Goal: Task Accomplishment & Management: Use online tool/utility

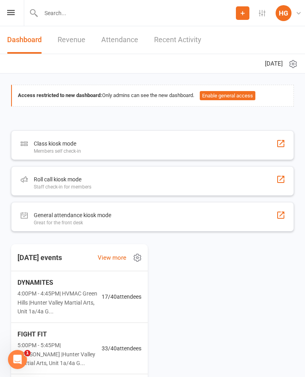
click at [68, 143] on div "Class kiosk mode" at bounding box center [57, 144] width 47 height 10
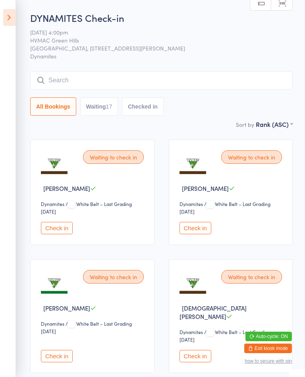
click at [99, 104] on button "Waiting 17" at bounding box center [99, 106] width 38 height 18
select select "4"
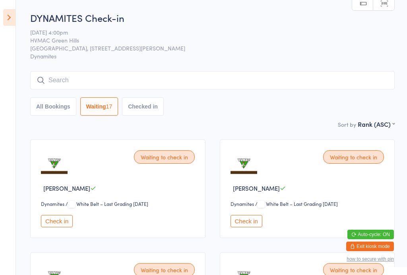
click at [2, 13] on aside "Events for [DATE] [DATE] [DATE] Sun Mon Tue Wed Thu Fri Sat 40 28 29 30 01 02 0…" at bounding box center [8, 137] width 16 height 275
click at [12, 33] on aside "Events for [DATE] [DATE] [DATE] Sun Mon Tue Wed Thu Fri Sat 40 28 29 30 01 02 0…" at bounding box center [8, 137] width 16 height 275
click at [12, 14] on icon at bounding box center [9, 17] width 12 height 17
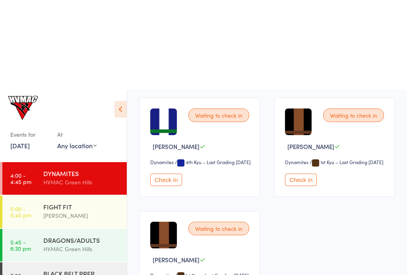
scroll to position [882, 0]
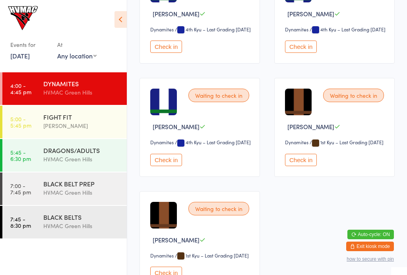
click at [84, 130] on div "[PERSON_NAME]" at bounding box center [81, 125] width 77 height 9
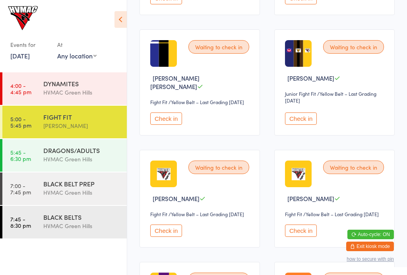
scroll to position [678, 0]
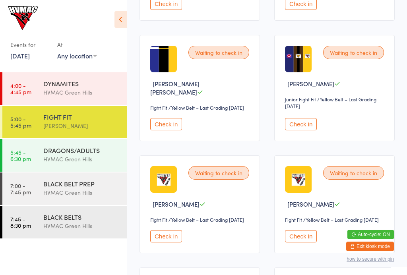
click at [305, 130] on button "Check in" at bounding box center [301, 124] width 32 height 12
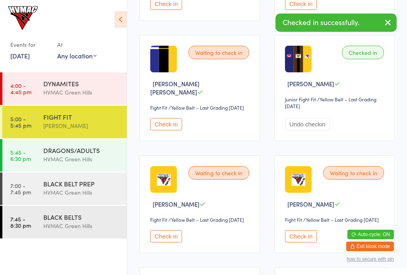
click at [162, 130] on button "Check in" at bounding box center [166, 124] width 32 height 12
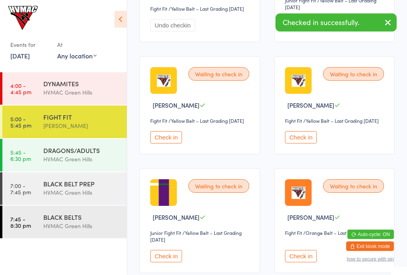
scroll to position [779, 0]
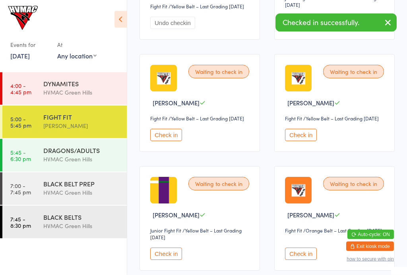
click at [96, 141] on div "DRAGONS/ADULTS HVMAC [GEOGRAPHIC_DATA]" at bounding box center [84, 154] width 83 height 31
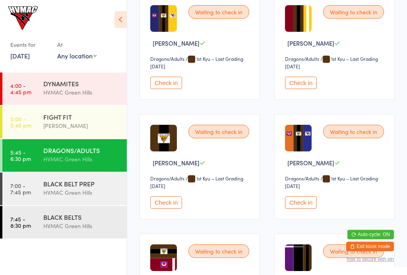
scroll to position [1811, 0]
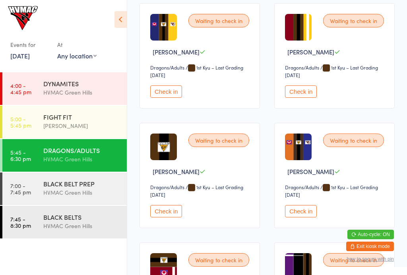
click at [156, 98] on button "Check in" at bounding box center [166, 91] width 32 height 12
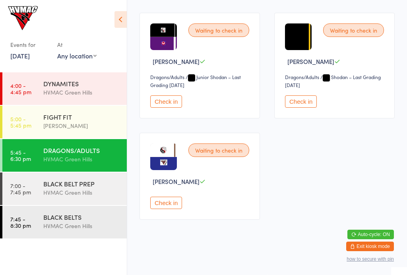
scroll to position [2192, 0]
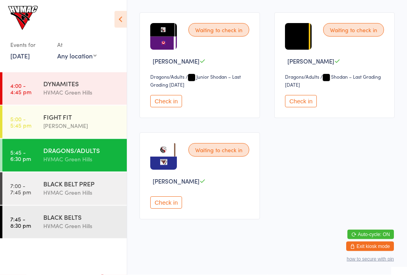
click at [88, 199] on div "BLACK BELT PREP HVMAC Green Hills" at bounding box center [84, 187] width 83 height 31
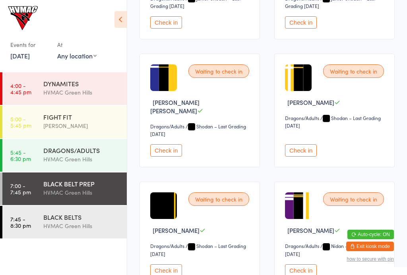
scroll to position [848, 0]
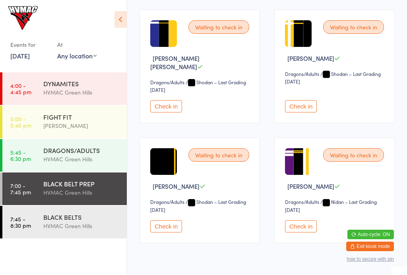
click at [160, 112] on button "Check in" at bounding box center [166, 106] width 32 height 12
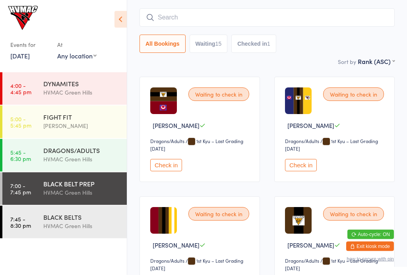
scroll to position [91, 0]
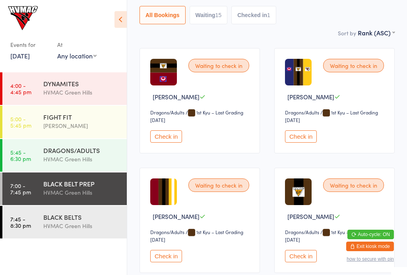
click at [301, 135] on button "Check in" at bounding box center [301, 136] width 32 height 12
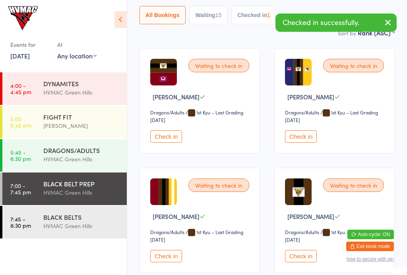
click at [305, 141] on button "Check in" at bounding box center [301, 136] width 32 height 12
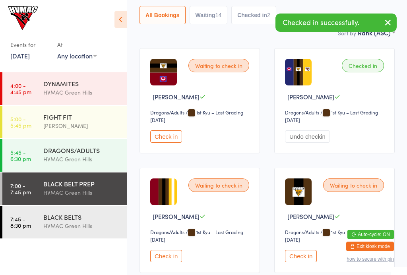
click at [83, 220] on div "BLACK BELTS" at bounding box center [81, 217] width 77 height 9
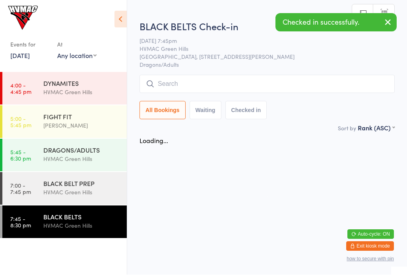
click at [80, 87] on div "DYNAMITES" at bounding box center [81, 83] width 77 height 9
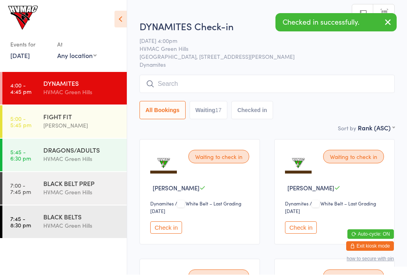
scroll to position [0, 0]
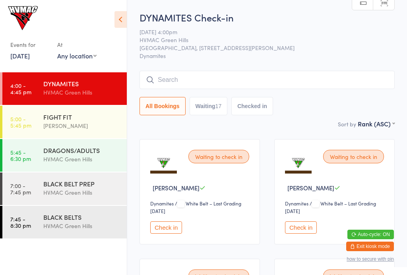
click at [220, 114] on button "Waiting 17" at bounding box center [208, 106] width 38 height 18
select select "4"
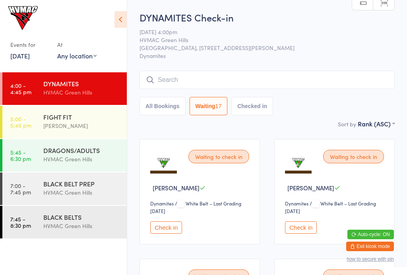
click at [124, 25] on icon at bounding box center [120, 19] width 12 height 17
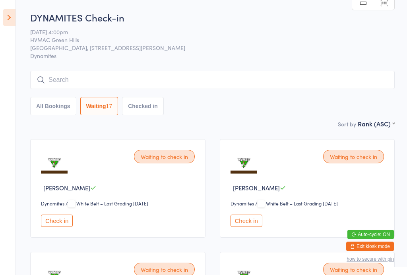
click at [11, 25] on icon at bounding box center [9, 17] width 12 height 17
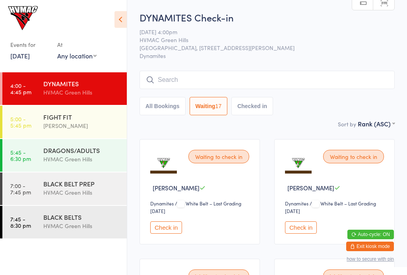
click at [116, 19] on icon at bounding box center [120, 19] width 12 height 17
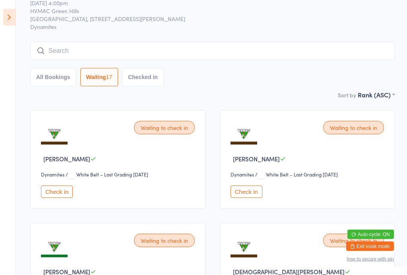
scroll to position [29, 0]
click at [14, 20] on icon at bounding box center [9, 17] width 12 height 17
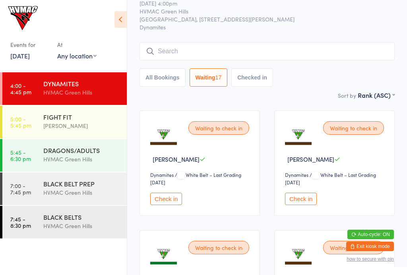
click at [34, 123] on link "5:00 - 5:45 pm FIGHT FIT [PERSON_NAME]" at bounding box center [64, 122] width 124 height 33
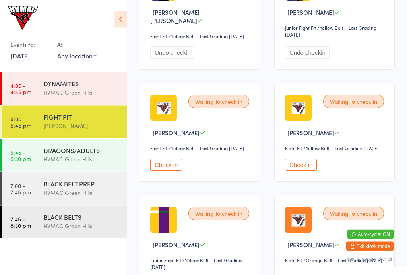
scroll to position [749, 0]
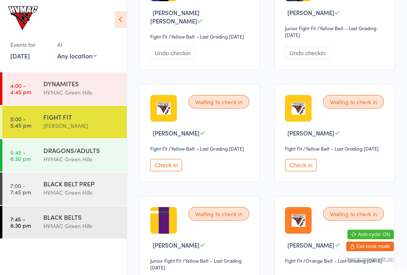
click at [80, 165] on div "DRAGONS/ADULTS HVMAC [GEOGRAPHIC_DATA]" at bounding box center [84, 154] width 83 height 31
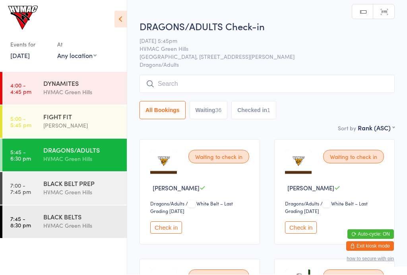
scroll to position [0, 0]
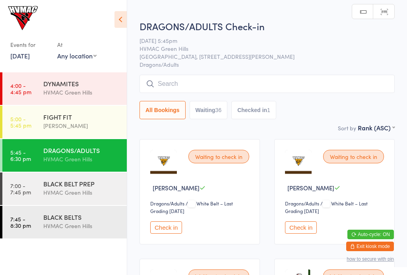
click at [95, 184] on div "BLACK BELT PREP" at bounding box center [81, 183] width 77 height 9
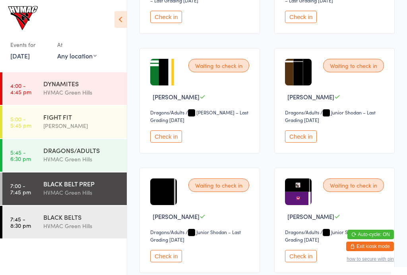
scroll to position [569, 0]
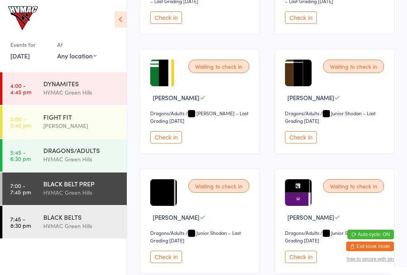
click at [177, 170] on div "Waiting to check in [PERSON_NAME] Dragons/Adults Dragons/Adults / 1st Kyu – Las…" at bounding box center [266, 46] width 269 height 966
click at [179, 143] on button "Check in" at bounding box center [166, 137] width 32 height 12
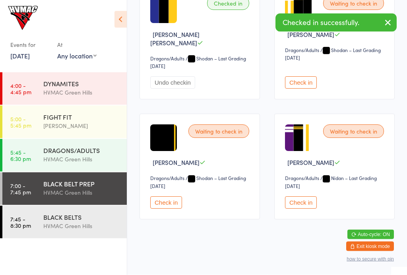
click at [305, 204] on button "Check in" at bounding box center [301, 203] width 32 height 12
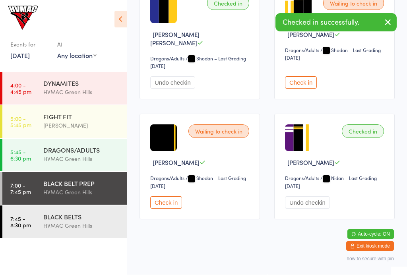
click at [103, 221] on div "BLACK BELTS" at bounding box center [81, 217] width 77 height 9
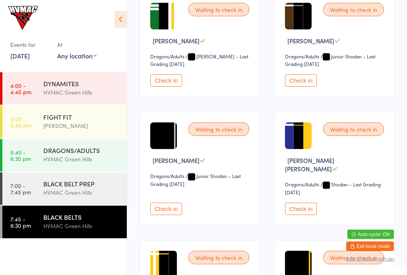
click at [180, 87] on button "Check in" at bounding box center [166, 81] width 32 height 12
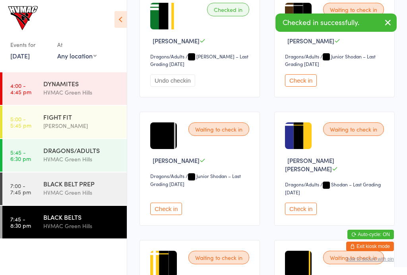
click at [292, 203] on button "Check in" at bounding box center [301, 209] width 32 height 12
click at [126, 185] on div "BLACK BELT PREP HVMAC Green Hills" at bounding box center [84, 187] width 83 height 31
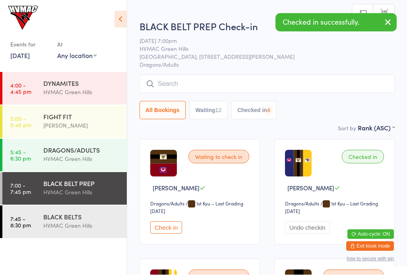
scroll to position [0, 0]
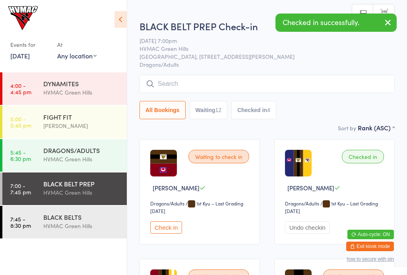
click at [55, 227] on div "HVMAC Green Hills" at bounding box center [81, 225] width 77 height 9
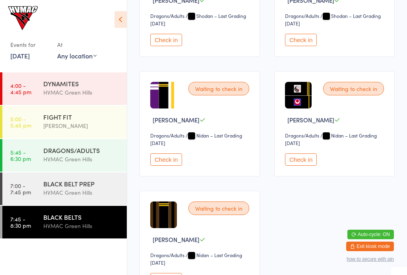
scroll to position [554, 0]
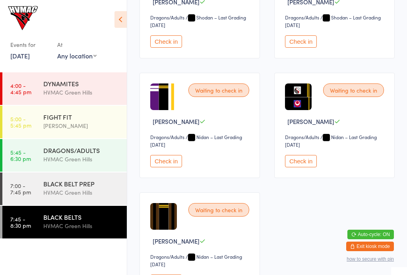
click at [156, 148] on span "/ [PERSON_NAME] – Last Grading [DATE]" at bounding box center [196, 140] width 92 height 14
click at [167, 165] on button "Check in" at bounding box center [166, 161] width 32 height 12
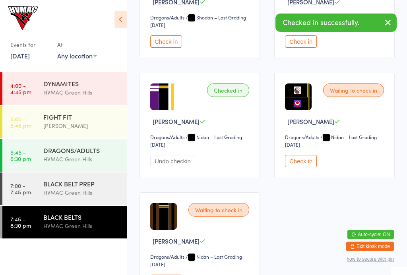
click at [41, 198] on link "7:00 - 7:45 pm BLACK BELT PREP [GEOGRAPHIC_DATA]" at bounding box center [64, 188] width 124 height 33
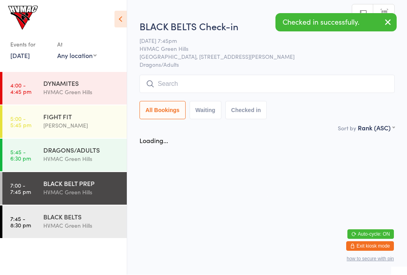
scroll to position [0, 0]
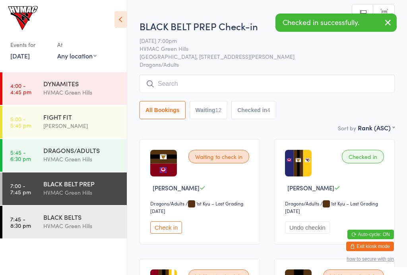
click at [33, 83] on link "4:00 - 4:45 pm DYNAMITES [GEOGRAPHIC_DATA]" at bounding box center [64, 88] width 124 height 33
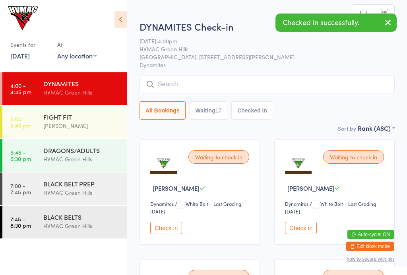
click at [118, 14] on icon at bounding box center [120, 19] width 12 height 17
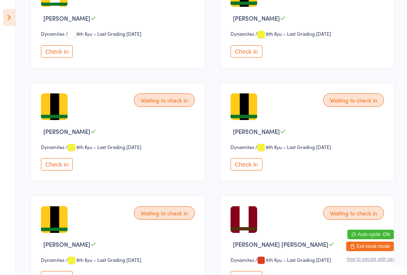
scroll to position [397, 0]
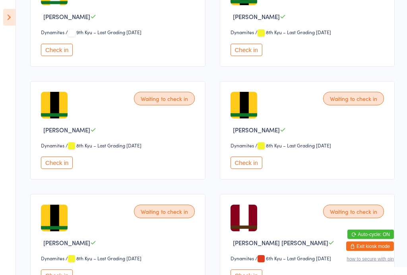
click at [245, 168] on button "Check in" at bounding box center [246, 163] width 32 height 12
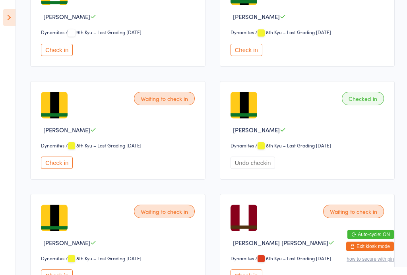
click at [2, 16] on aside "Events for [DATE] [DATE] [DATE] Sun Mon Tue Wed Thu Fri Sat 40 28 29 30 01 02 0…" at bounding box center [8, 137] width 16 height 275
click at [9, 13] on icon at bounding box center [9, 17] width 12 height 17
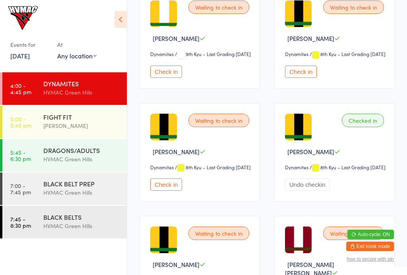
click at [58, 121] on div "FIGHT FIT" at bounding box center [81, 116] width 77 height 9
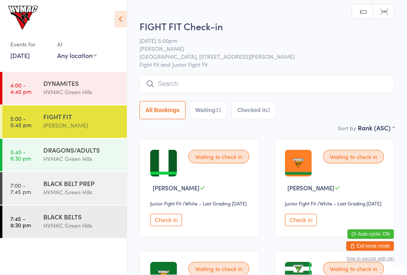
scroll to position [0, 0]
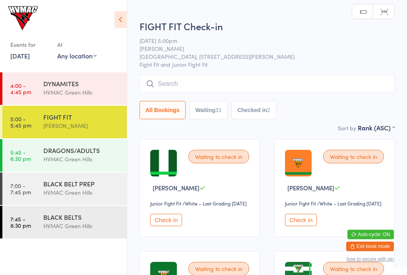
click at [177, 85] on input "search" at bounding box center [266, 84] width 255 height 18
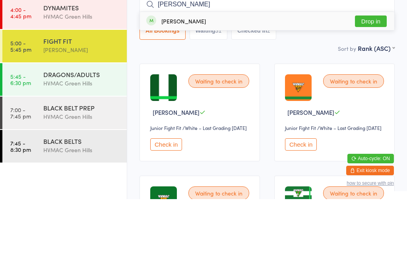
type input "[PERSON_NAME]"
click at [305, 91] on button "Drop in" at bounding box center [371, 97] width 32 height 12
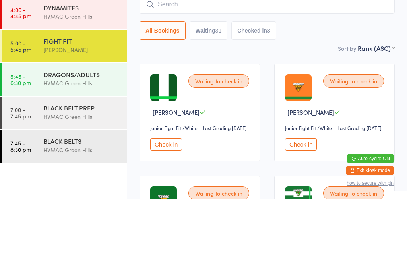
click at [48, 146] on div "DRAGONS/ADULTS" at bounding box center [81, 150] width 77 height 9
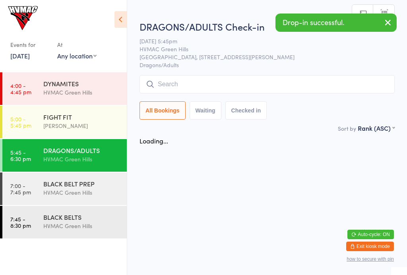
click at [175, 79] on input "search" at bounding box center [266, 84] width 255 height 18
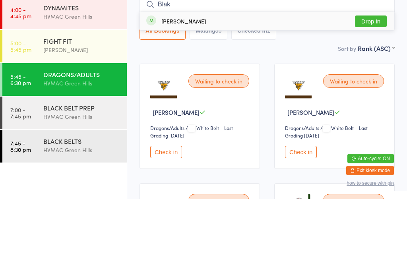
type input "Blak"
click at [305, 91] on button "Drop in" at bounding box center [371, 97] width 32 height 12
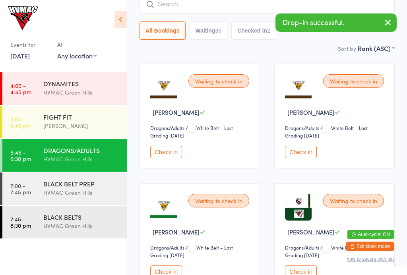
click at [44, 117] on div "FIGHT FIT" at bounding box center [81, 116] width 77 height 9
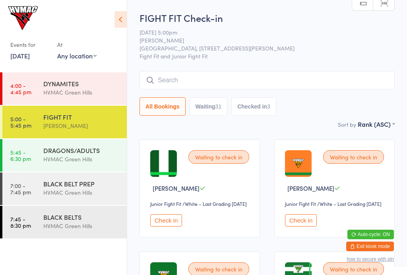
click at [35, 85] on link "4:00 - 4:45 pm DYNAMITES [GEOGRAPHIC_DATA]" at bounding box center [64, 88] width 124 height 33
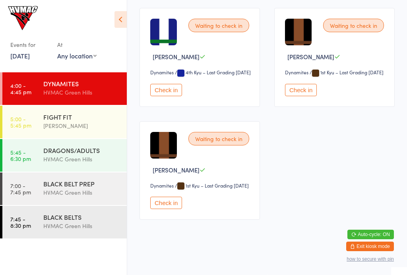
scroll to position [994, 0]
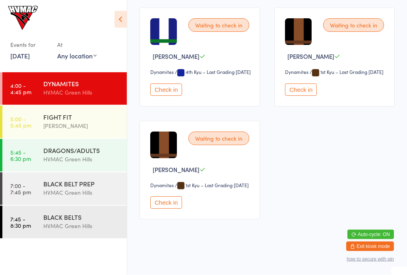
click at [167, 209] on button "Check in" at bounding box center [166, 203] width 32 height 12
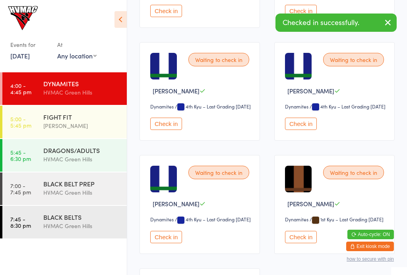
scroll to position [793, 0]
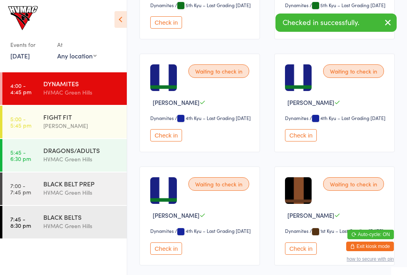
click at [166, 141] on button "Check in" at bounding box center [166, 135] width 32 height 12
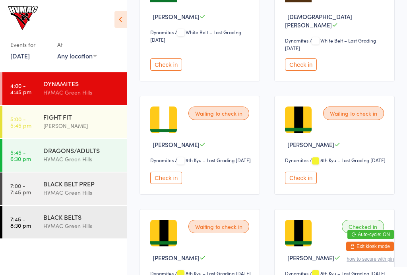
scroll to position [291, 0]
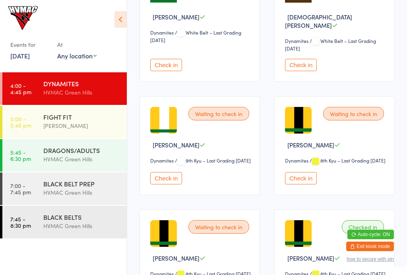
click at [163, 184] on button "Check in" at bounding box center [166, 178] width 32 height 12
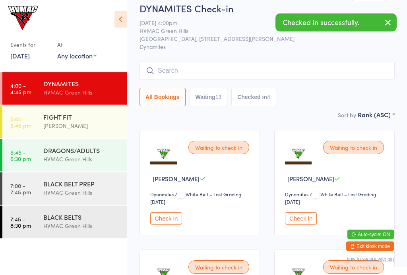
scroll to position [0, 0]
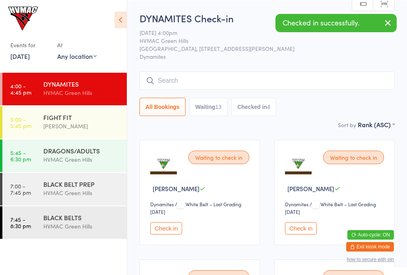
click at [176, 231] on button "Check in" at bounding box center [166, 228] width 32 height 12
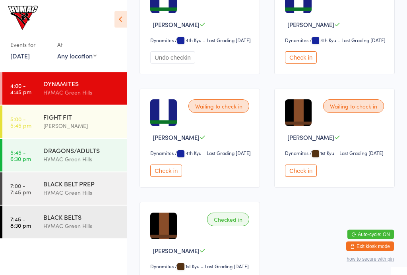
scroll to position [871, 0]
click at [166, 177] on button "Check in" at bounding box center [166, 170] width 32 height 12
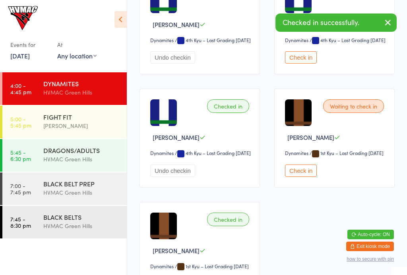
click at [300, 177] on button "Check in" at bounding box center [301, 170] width 32 height 12
click at [91, 121] on div "FIGHT FIT" at bounding box center [81, 116] width 77 height 9
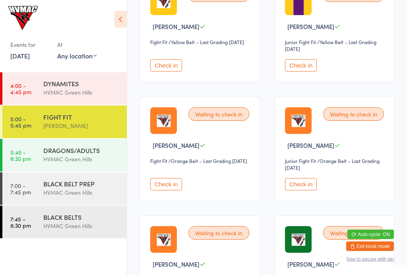
scroll to position [974, 0]
click at [303, 190] on button "Check in" at bounding box center [301, 184] width 32 height 12
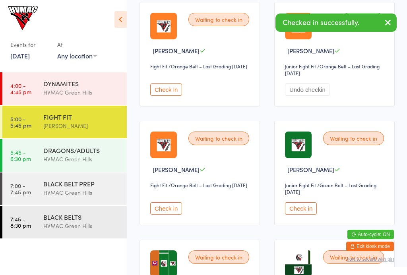
scroll to position [1068, 0]
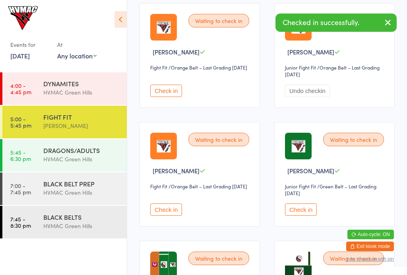
click at [168, 216] on button "Check in" at bounding box center [166, 209] width 32 height 12
click at [91, 93] on div "HVMAC Green Hills" at bounding box center [81, 92] width 77 height 9
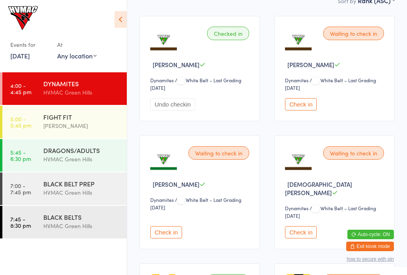
scroll to position [123, 0]
click at [305, 107] on button "Check in" at bounding box center [301, 105] width 32 height 12
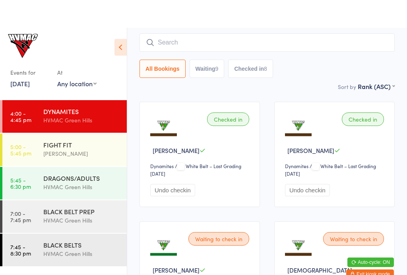
scroll to position [0, 0]
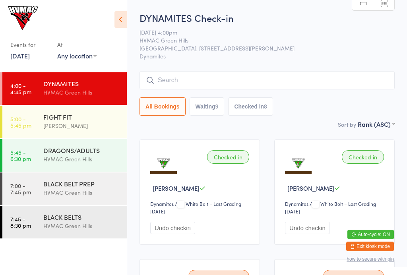
click at [213, 104] on button "Waiting 9" at bounding box center [206, 106] width 35 height 18
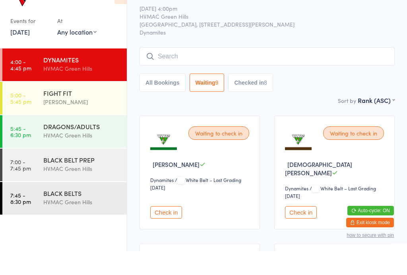
scroll to position [50, 0]
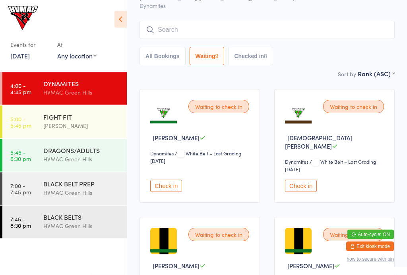
click at [305, 180] on button "Check in" at bounding box center [301, 186] width 32 height 12
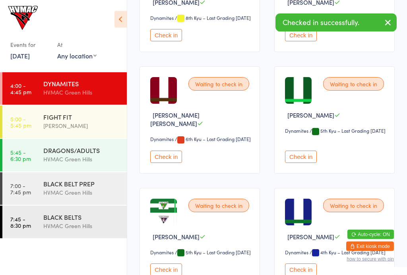
scroll to position [305, 0]
click at [174, 163] on button "Check in" at bounding box center [166, 157] width 32 height 12
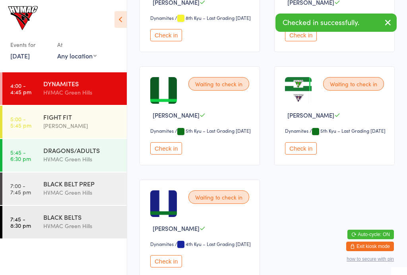
click at [304, 155] on button "Check in" at bounding box center [301, 148] width 32 height 12
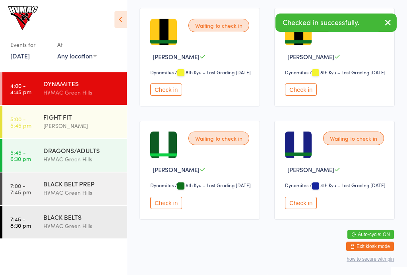
click at [305, 209] on button "Check in" at bounding box center [301, 203] width 32 height 12
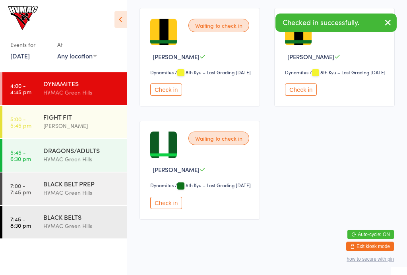
click at [168, 209] on button "Check in" at bounding box center [166, 203] width 32 height 12
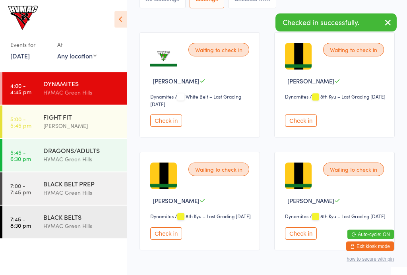
scroll to position [107, 0]
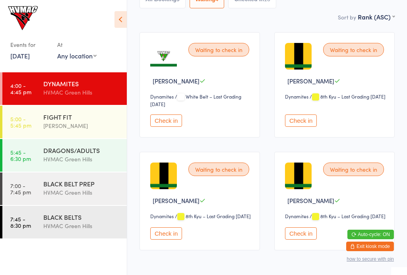
click at [172, 240] on button "Check in" at bounding box center [166, 233] width 32 height 12
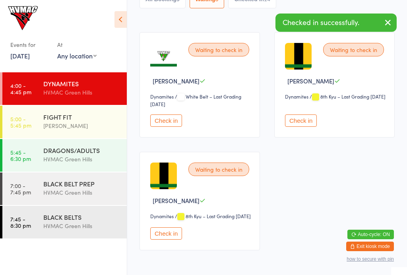
click at [305, 122] on button "Check in" at bounding box center [301, 120] width 32 height 12
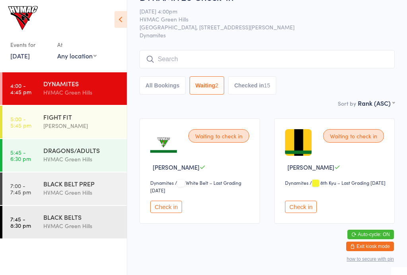
click at [297, 205] on button "Check in" at bounding box center [301, 207] width 32 height 12
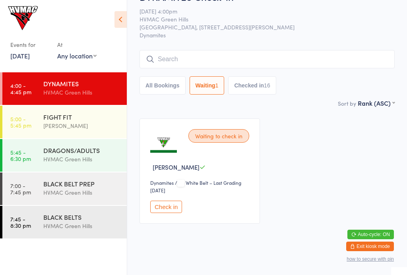
click at [170, 209] on button "Check in" at bounding box center [166, 207] width 32 height 12
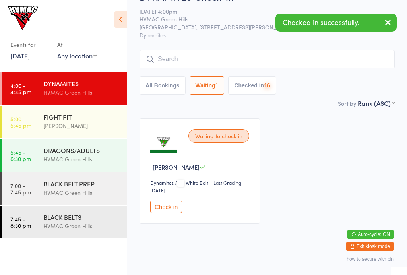
scroll to position [0, 0]
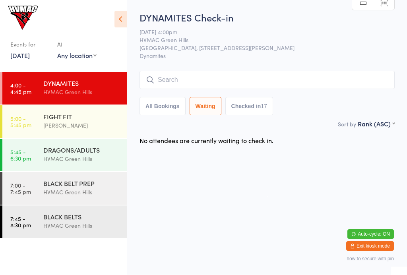
click at [250, 110] on button "Checked in 17" at bounding box center [249, 106] width 48 height 18
select select "6"
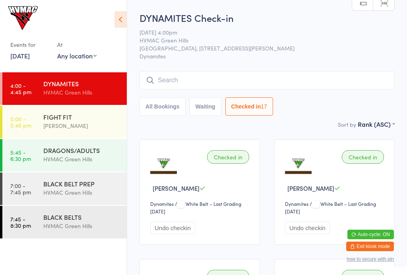
click at [79, 121] on div "FIGHT FIT" at bounding box center [81, 116] width 77 height 9
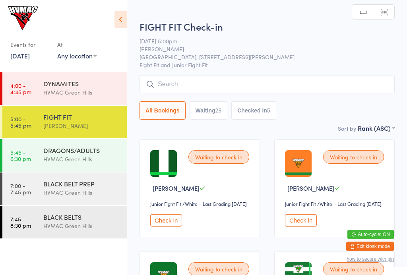
click at [211, 113] on button "Waiting 29" at bounding box center [208, 110] width 38 height 18
select select "4"
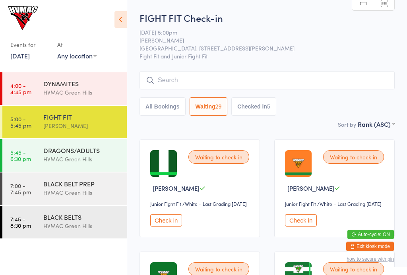
click at [75, 82] on div "DYNAMITES" at bounding box center [81, 83] width 77 height 9
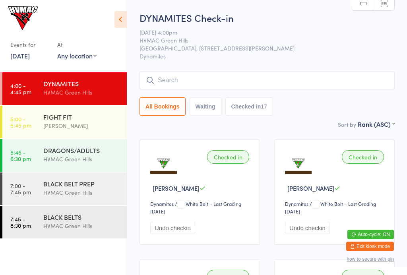
click at [74, 122] on div "[PERSON_NAME]" at bounding box center [81, 125] width 77 height 9
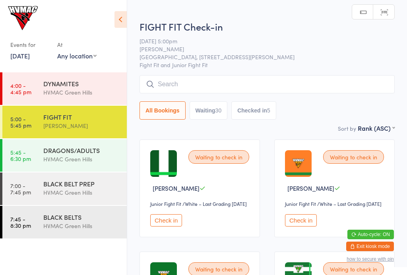
click at [304, 226] on button "Check in" at bounding box center [301, 220] width 32 height 12
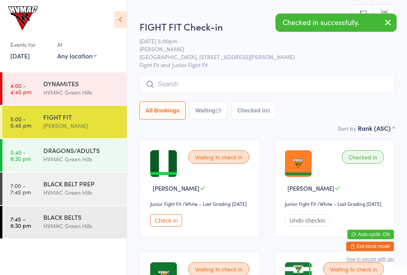
click at [94, 145] on div "DRAGONS/ADULTS HVMAC [GEOGRAPHIC_DATA]" at bounding box center [84, 154] width 83 height 31
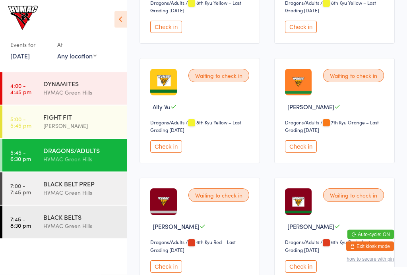
scroll to position [799, 0]
click at [300, 153] on button "Check in" at bounding box center [301, 146] width 32 height 12
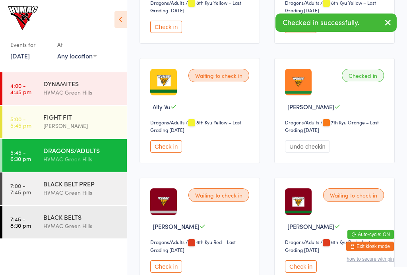
click at [61, 117] on div "FIGHT FIT" at bounding box center [81, 116] width 77 height 9
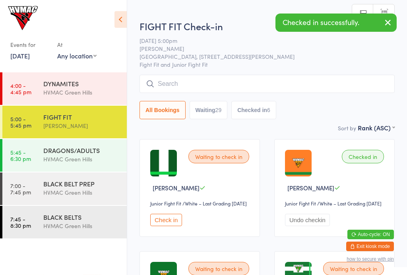
scroll to position [3, 0]
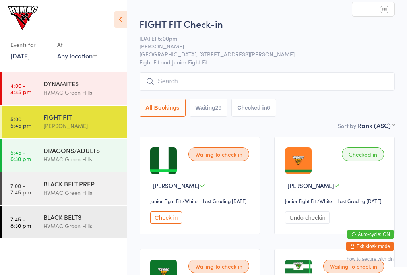
click at [82, 87] on div "DYNAMITES" at bounding box center [81, 83] width 77 height 9
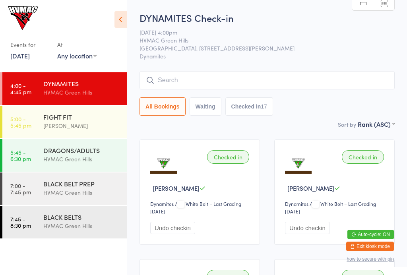
click at [52, 118] on div "FIGHT FIT" at bounding box center [81, 116] width 77 height 9
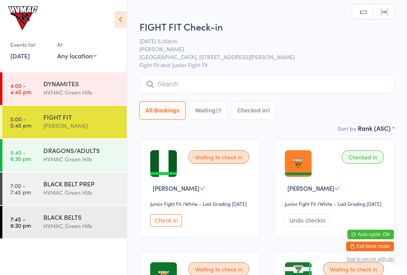
click at [209, 111] on button "Waiting 29" at bounding box center [208, 110] width 38 height 18
select select "4"
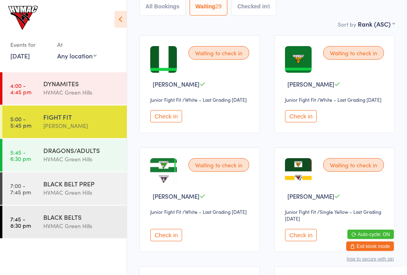
scroll to position [104, 0]
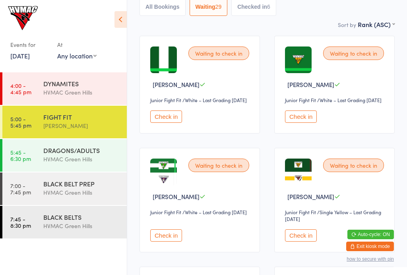
click at [168, 121] on button "Check in" at bounding box center [166, 116] width 32 height 12
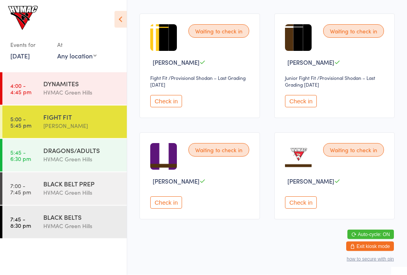
scroll to position [1558, 0]
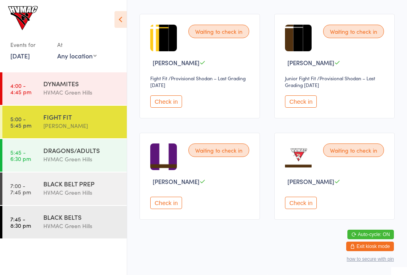
click at [305, 108] on button "Check in" at bounding box center [301, 101] width 32 height 12
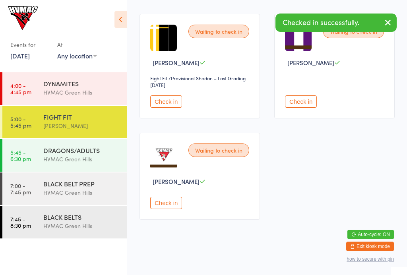
click at [157, 108] on button "Check in" at bounding box center [166, 101] width 32 height 12
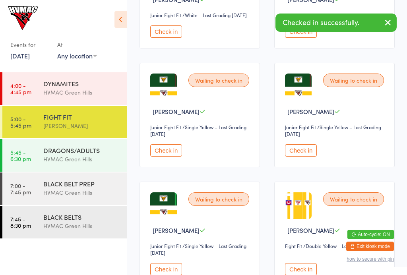
scroll to position [0, 0]
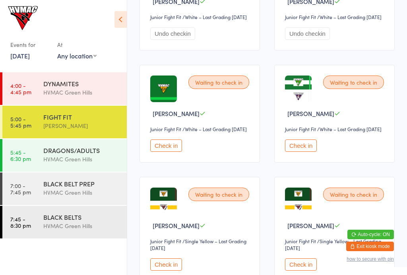
scroll to position [198, 0]
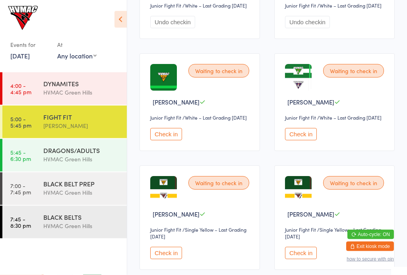
click at [192, 141] on div "Check in" at bounding box center [200, 134] width 101 height 12
click at [171, 140] on button "Check in" at bounding box center [166, 134] width 32 height 12
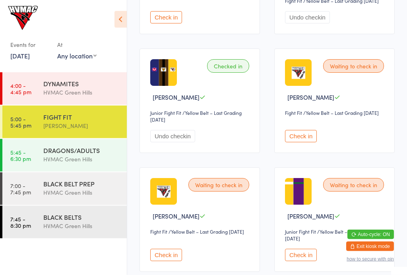
scroll to position [785, 0]
click at [305, 142] on button "Check in" at bounding box center [301, 136] width 32 height 12
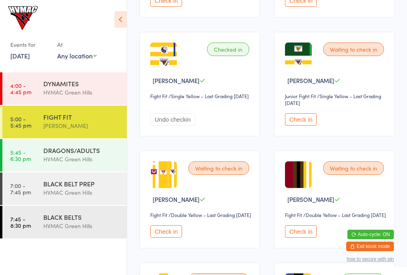
scroll to position [450, 0]
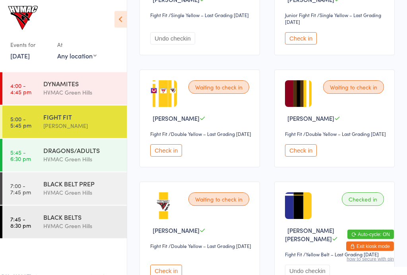
click at [177, 157] on button "Check in" at bounding box center [166, 151] width 32 height 12
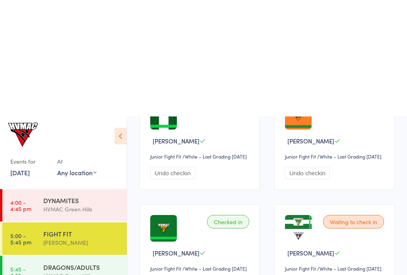
scroll to position [0, 0]
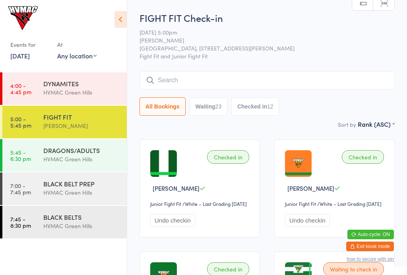
click at [275, 72] on input "search" at bounding box center [266, 80] width 255 height 18
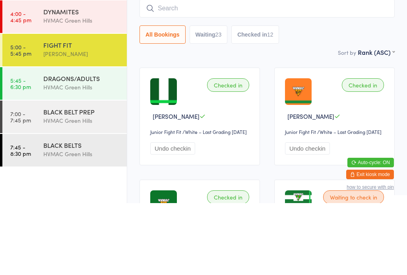
click at [234, 150] on div "Checked in" at bounding box center [228, 157] width 42 height 14
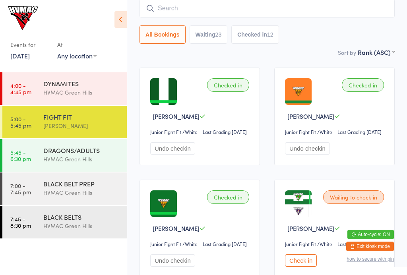
click at [215, 27] on button "Waiting 23" at bounding box center [208, 34] width 38 height 18
select select "4"
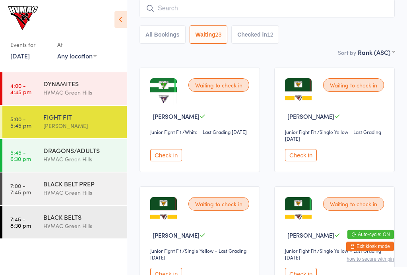
click at [213, 13] on input "search" at bounding box center [266, 8] width 255 height 18
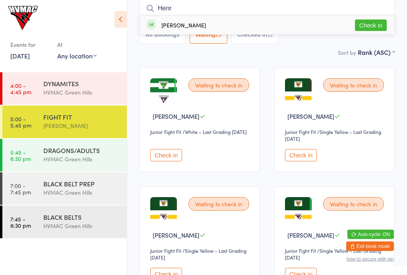
type input "Henr"
click at [375, 18] on div "Henry Pham Check in" at bounding box center [267, 25] width 254 height 18
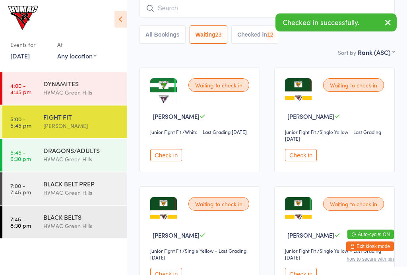
click at [226, 16] on input "search" at bounding box center [266, 9] width 255 height 18
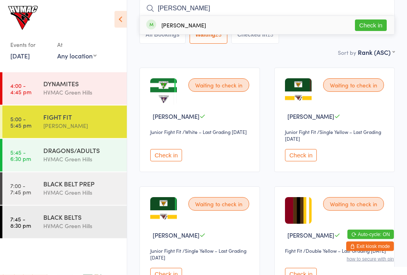
type input "Natalia"
click at [372, 23] on button "Check in" at bounding box center [371, 26] width 32 height 12
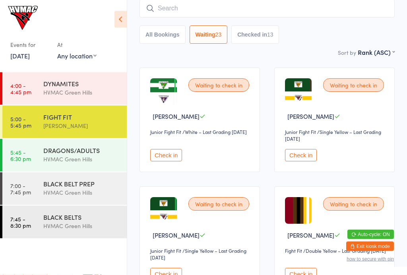
scroll to position [72, 0]
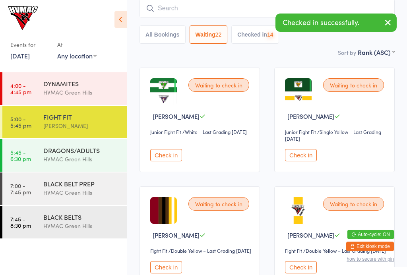
click at [77, 150] on div "DRAGONS/ADULTS" at bounding box center [81, 150] width 77 height 9
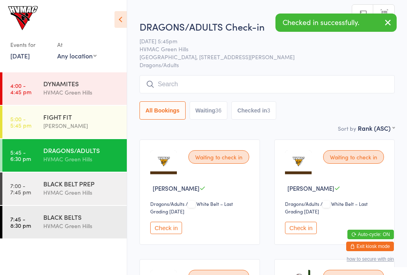
click at [211, 80] on input "search" at bounding box center [266, 84] width 255 height 18
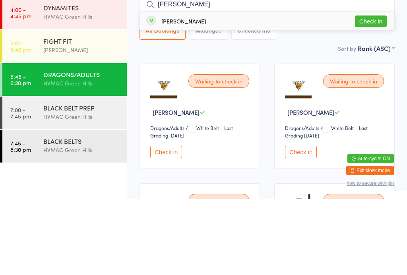
type input "Henry"
click at [374, 91] on button "Check in" at bounding box center [371, 97] width 32 height 12
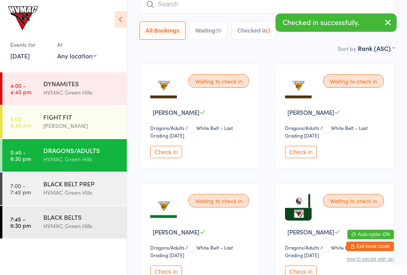
click at [206, 13] on input "search" at bounding box center [266, 4] width 255 height 18
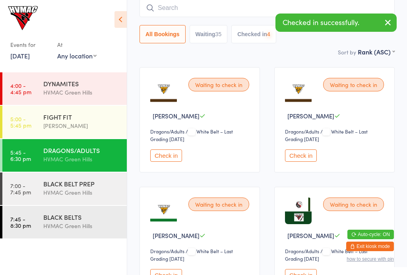
scroll to position [72, 0]
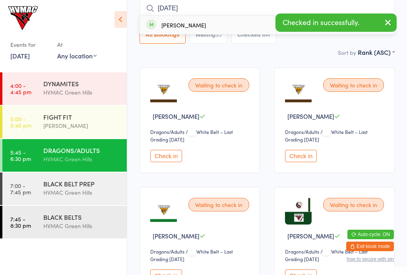
type input "Natal"
click at [386, 21] on button "Check in" at bounding box center [371, 25] width 32 height 12
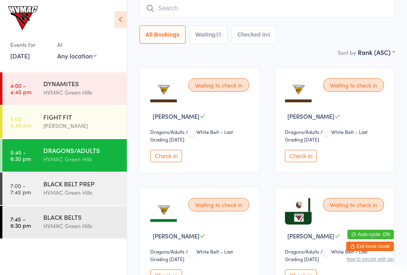
click at [0, 0] on button "button" at bounding box center [0, 0] width 0 height 0
click at [73, 122] on div "[PERSON_NAME]" at bounding box center [81, 125] width 77 height 9
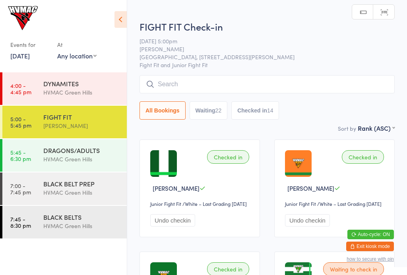
click at [203, 83] on input "search" at bounding box center [266, 84] width 255 height 18
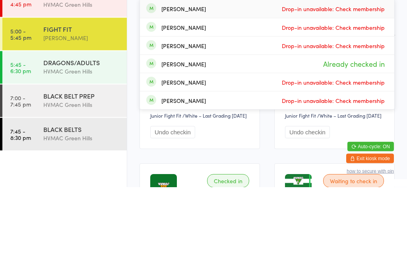
type input "C"
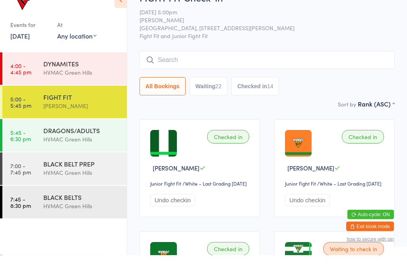
click at [327, 120] on div "Sort by Rank (ASC) First name (ASC) First name (DESC) Last name (ASC) Last name…" at bounding box center [266, 124] width 255 height 9
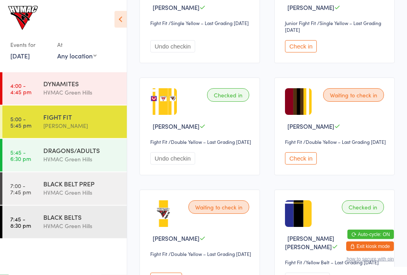
scroll to position [524, 0]
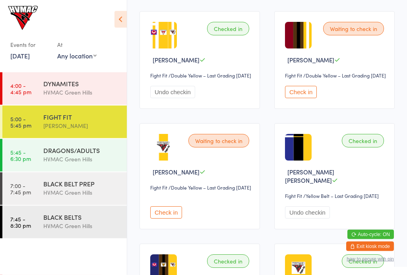
click at [168, 219] on button "Check in" at bounding box center [166, 213] width 32 height 12
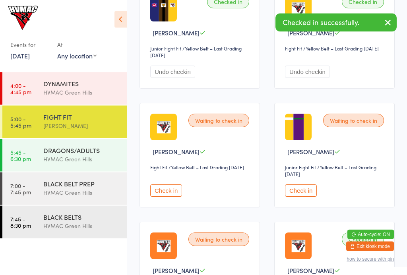
click at [308, 197] on button "Check in" at bounding box center [301, 191] width 32 height 12
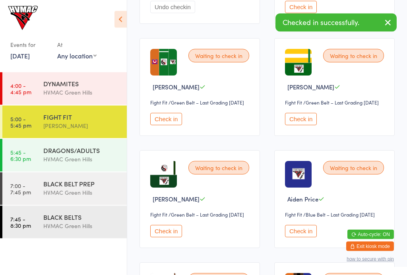
scroll to position [1274, 0]
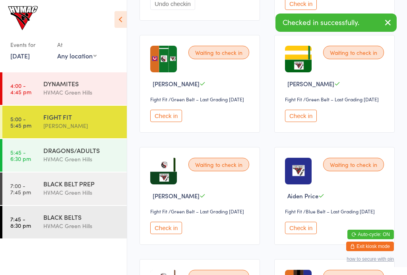
click at [174, 122] on button "Check in" at bounding box center [166, 116] width 32 height 12
click at [93, 152] on div "DRAGONS/ADULTS" at bounding box center [81, 150] width 77 height 9
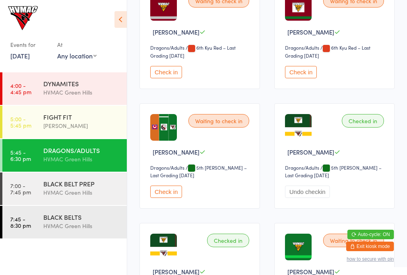
scroll to position [996, 0]
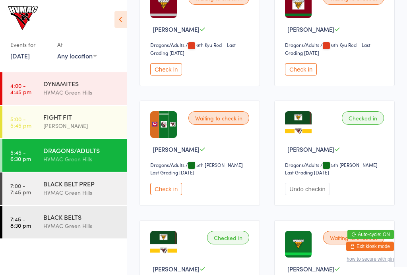
click at [177, 195] on button "Check in" at bounding box center [166, 189] width 32 height 12
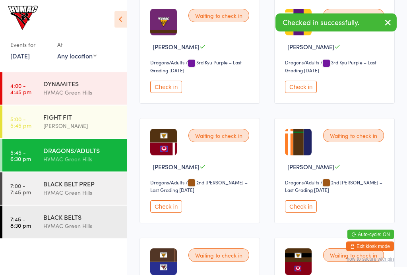
click at [307, 93] on button "Check in" at bounding box center [301, 87] width 32 height 12
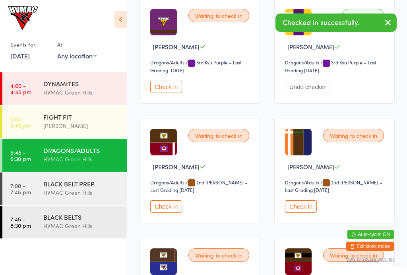
click at [83, 120] on div "FIGHT FIT" at bounding box center [81, 116] width 77 height 9
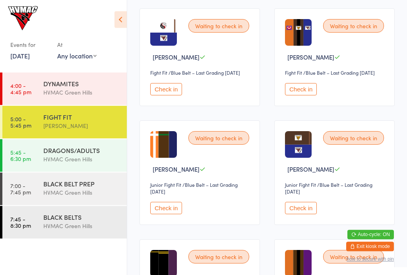
scroll to position [1513, 0]
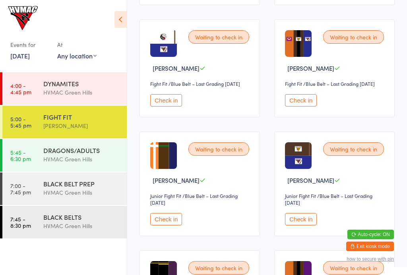
click at [297, 106] on button "Check in" at bounding box center [301, 100] width 32 height 12
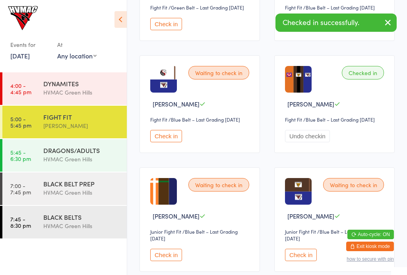
scroll to position [1477, 0]
click at [314, 31] on button "Check in" at bounding box center [301, 24] width 32 height 12
click at [172, 143] on button "Check in" at bounding box center [166, 136] width 32 height 12
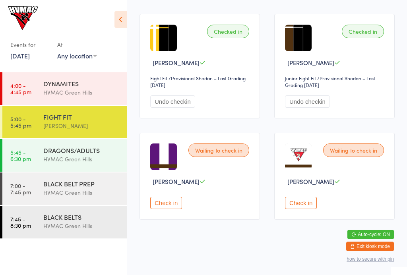
scroll to position [2055, 0]
click at [166, 209] on button "Check in" at bounding box center [166, 203] width 32 height 12
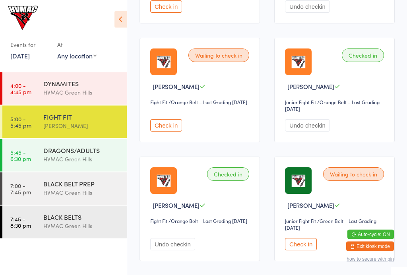
click at [177, 132] on button "Check in" at bounding box center [166, 126] width 32 height 12
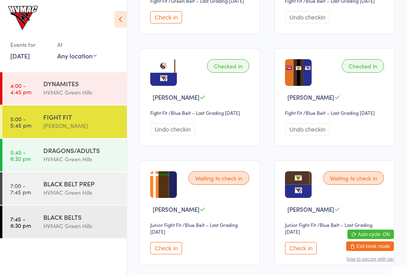
scroll to position [1484, 0]
click at [85, 150] on div "DRAGONS/ADULTS" at bounding box center [81, 150] width 77 height 9
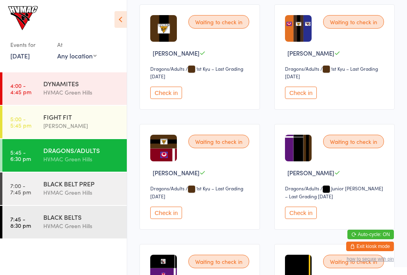
scroll to position [2057, 0]
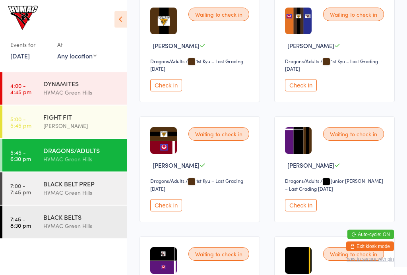
click at [310, 92] on button "Check in" at bounding box center [301, 85] width 32 height 12
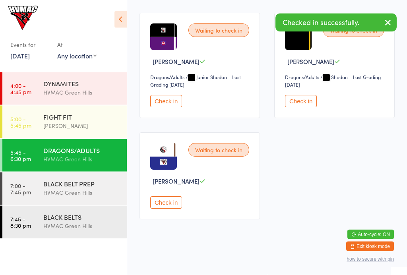
scroll to position [2301, 0]
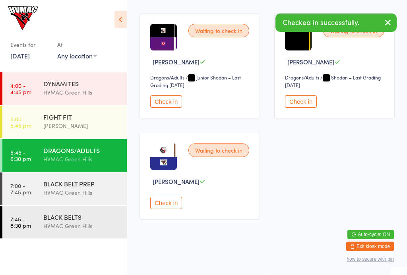
click at [168, 209] on button "Check in" at bounding box center [166, 203] width 32 height 12
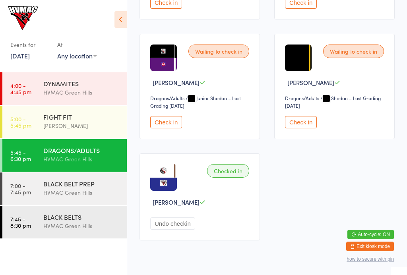
scroll to position [2257, 0]
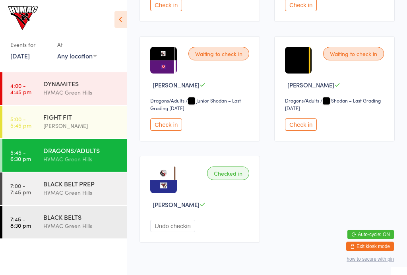
click at [65, 119] on div "FIGHT FIT" at bounding box center [81, 116] width 77 height 9
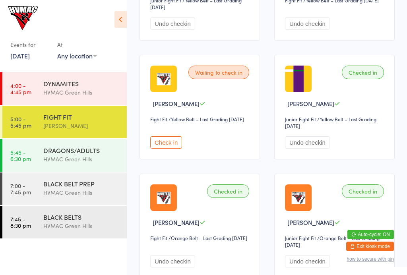
scroll to position [898, 0]
click at [174, 148] on button "Check in" at bounding box center [166, 142] width 32 height 12
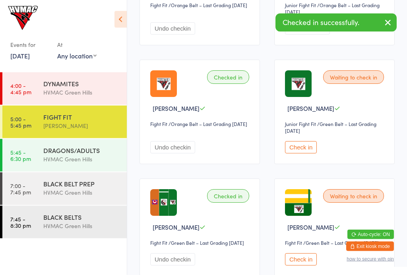
click at [307, 154] on button "Check in" at bounding box center [301, 147] width 32 height 12
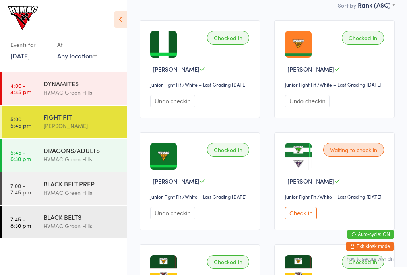
scroll to position [0, 0]
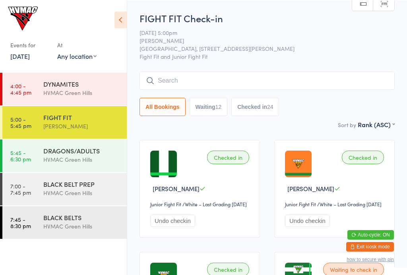
click at [280, 72] on input "search" at bounding box center [266, 80] width 255 height 18
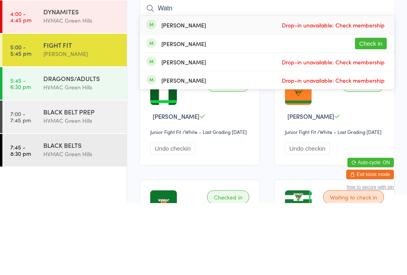
type input "Watn"
click at [375, 110] on button "Check in" at bounding box center [371, 116] width 32 height 12
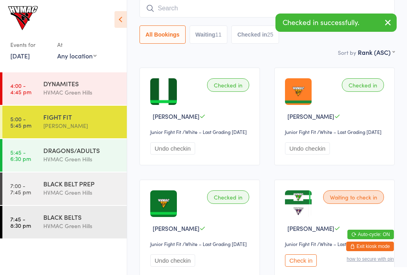
click at [66, 158] on div "HVMAC Green Hills" at bounding box center [81, 159] width 77 height 9
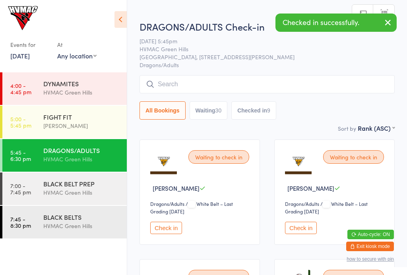
click at [240, 82] on input "search" at bounding box center [266, 84] width 255 height 18
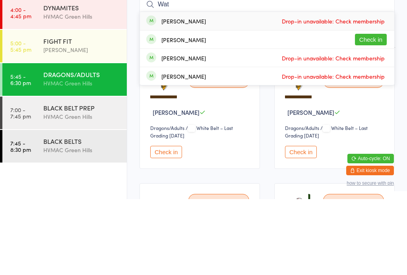
type input "Wat"
click at [370, 110] on button "Check in" at bounding box center [371, 116] width 32 height 12
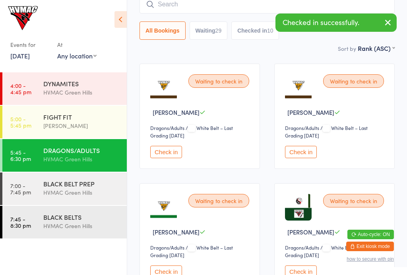
click at [85, 119] on div "FIGHT FIT" at bounding box center [81, 116] width 77 height 9
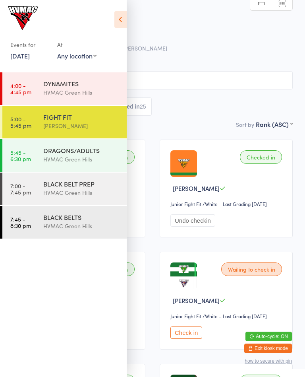
type input "I l"
click at [124, 24] on icon at bounding box center [120, 19] width 12 height 17
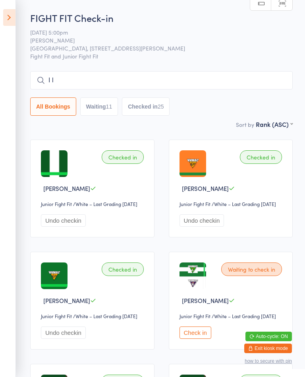
click at [99, 108] on button "Waiting 11" at bounding box center [99, 106] width 38 height 18
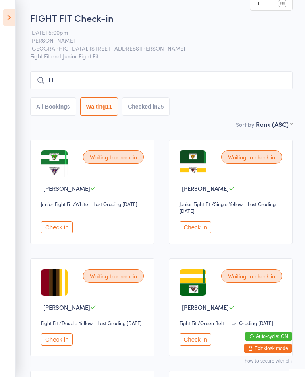
click at [80, 75] on input "I l" at bounding box center [161, 80] width 263 height 18
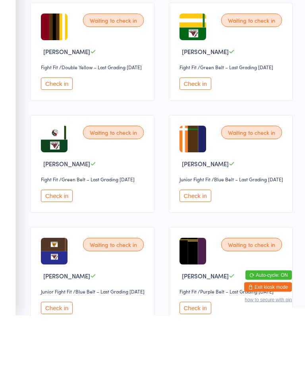
scroll to position [194, 0]
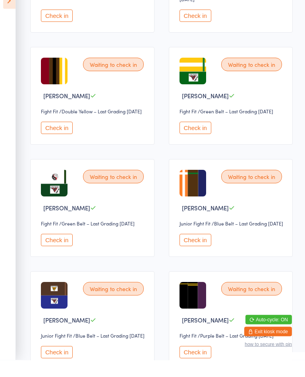
click at [69, 139] on button "Check in" at bounding box center [57, 145] width 32 height 12
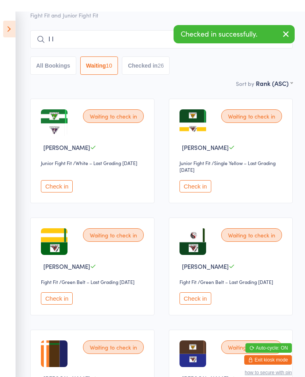
scroll to position [0, 0]
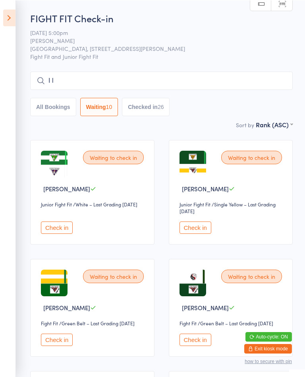
click at [59, 233] on button "Check in" at bounding box center [57, 227] width 32 height 12
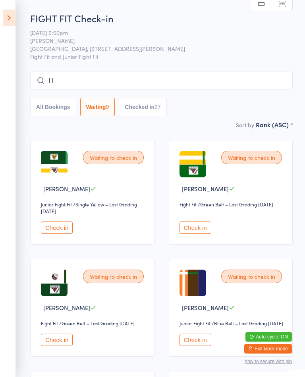
click at [68, 233] on button "Check in" at bounding box center [57, 227] width 32 height 12
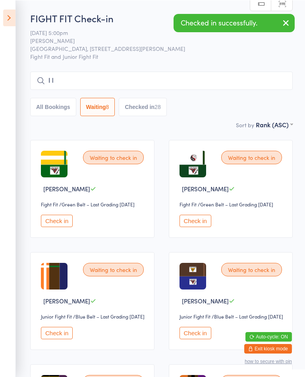
click at [70, 226] on button "Check in" at bounding box center [57, 220] width 32 height 12
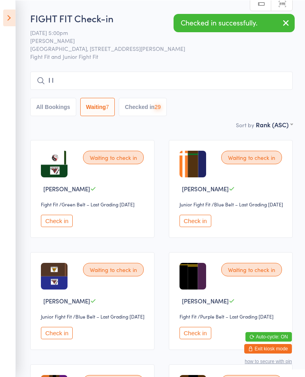
click at [66, 226] on button "Check in" at bounding box center [57, 220] width 32 height 12
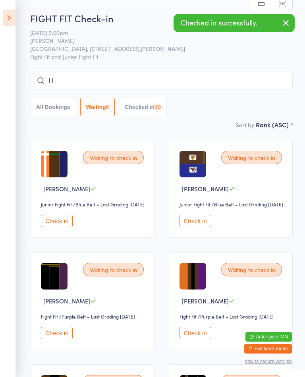
click at [64, 226] on button "Check in" at bounding box center [57, 220] width 32 height 12
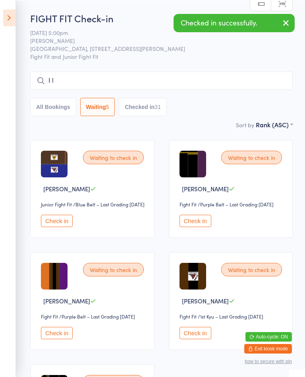
click at [66, 226] on button "Check in" at bounding box center [57, 220] width 32 height 12
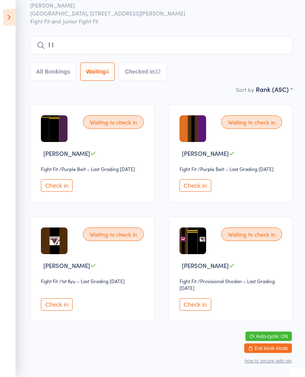
scroll to position [40, 0]
click at [203, 275] on button "Check in" at bounding box center [196, 304] width 32 height 12
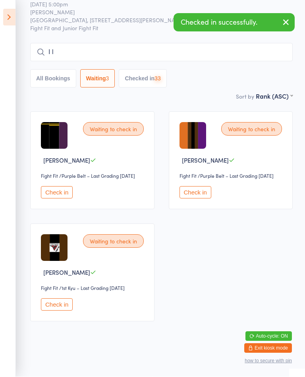
scroll to position [33, 0]
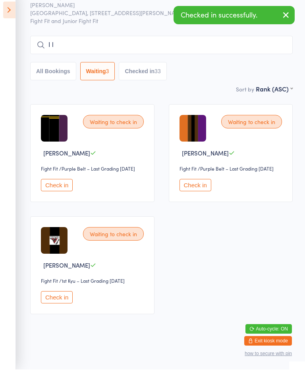
click at [62, 275] on button "Check in" at bounding box center [57, 304] width 32 height 12
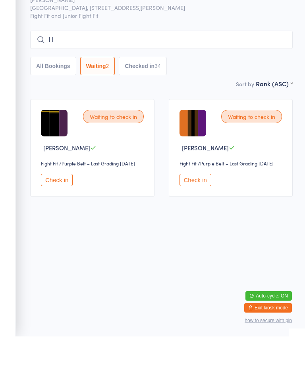
click at [147, 97] on button "Checked in 34" at bounding box center [143, 106] width 48 height 18
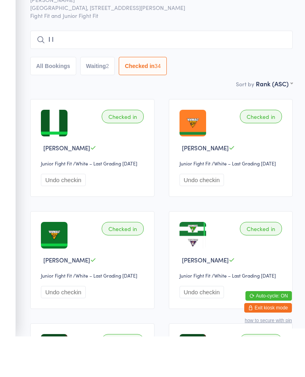
select select "6"
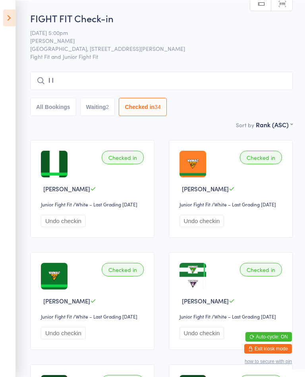
click at [79, 79] on input "I l" at bounding box center [161, 80] width 263 height 18
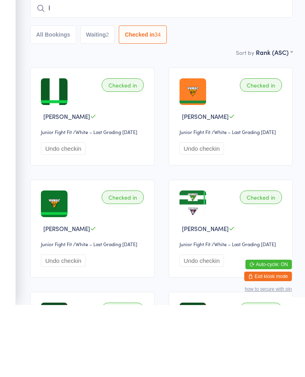
type input "I"
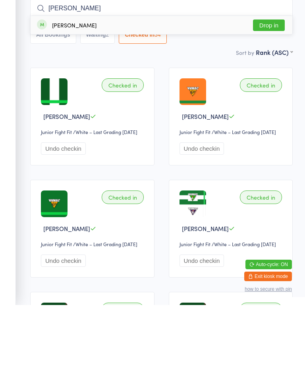
click at [219, 120] on div "Sort by Rank (ASC) First name (ASC) First name (DESC) Last name (ASC) Last name…" at bounding box center [161, 124] width 263 height 9
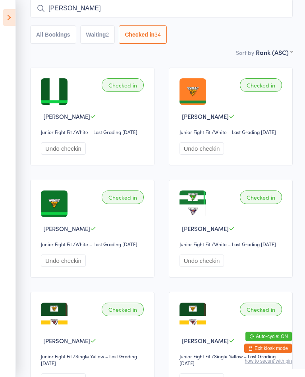
click at [114, 5] on input "Ryan" at bounding box center [161, 8] width 263 height 18
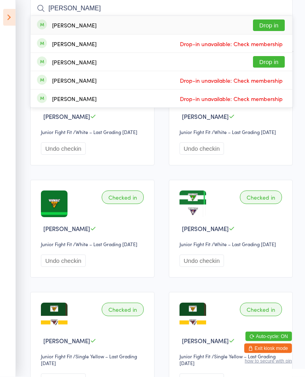
type input "Ryan stau"
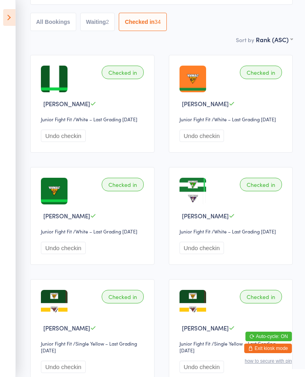
scroll to position [0, 0]
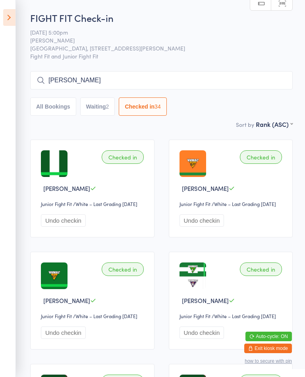
click at [104, 103] on button "Waiting 2" at bounding box center [97, 106] width 35 height 18
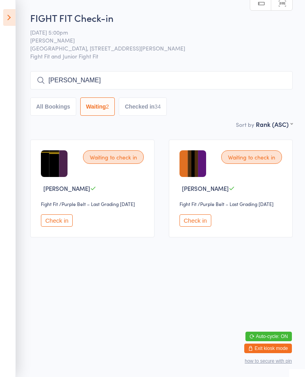
click at [144, 101] on button "Checked in 34" at bounding box center [143, 106] width 48 height 18
select select "6"
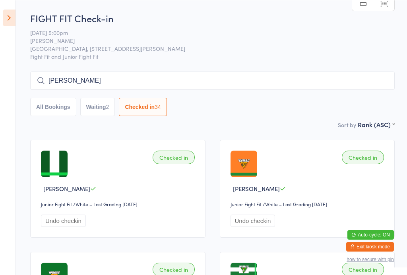
click at [14, 15] on icon at bounding box center [9, 17] width 12 height 17
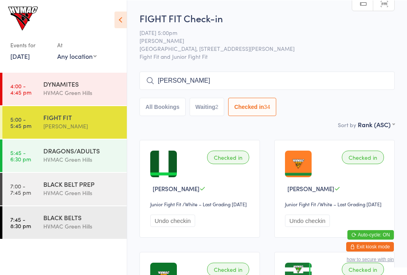
click at [95, 148] on div "DRAGONS/ADULTS" at bounding box center [81, 150] width 77 height 9
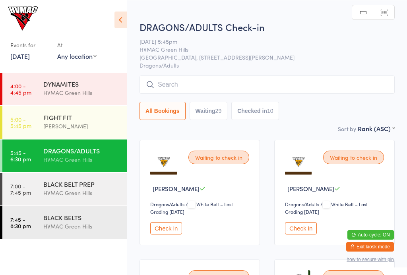
click at [122, 19] on icon at bounding box center [120, 19] width 12 height 17
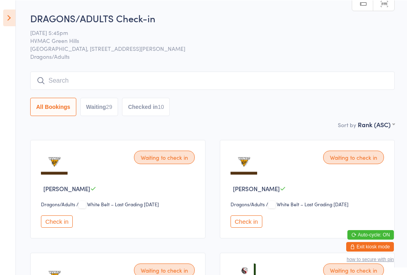
click at [252, 223] on button "Check in" at bounding box center [246, 221] width 32 height 12
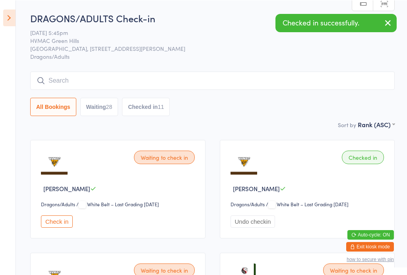
click at [52, 227] on button "Check in" at bounding box center [57, 221] width 32 height 12
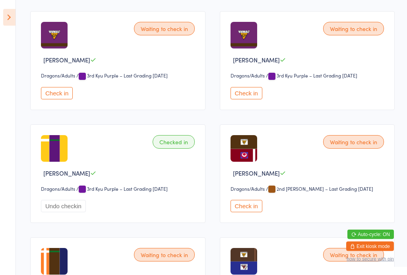
click at [254, 100] on button "Check in" at bounding box center [246, 93] width 32 height 12
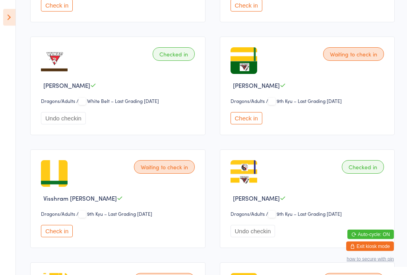
scroll to position [439, 0]
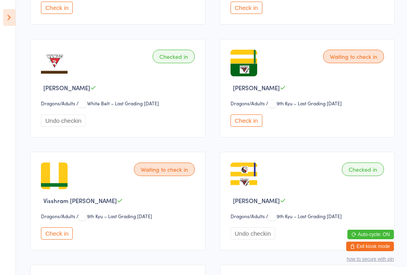
click at [66, 240] on button "Check in" at bounding box center [57, 233] width 32 height 12
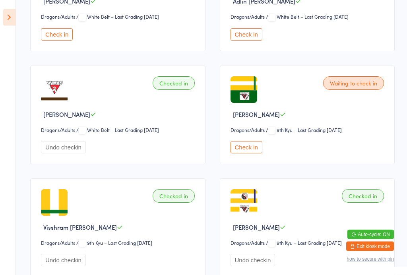
scroll to position [413, 0]
click at [303, 231] on div "[PERSON_NAME]" at bounding box center [308, 227] width 156 height 8
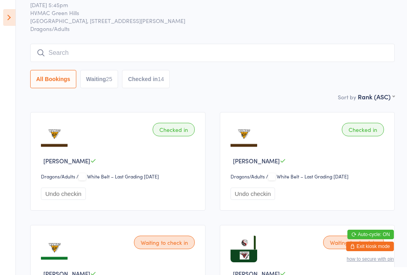
scroll to position [0, 0]
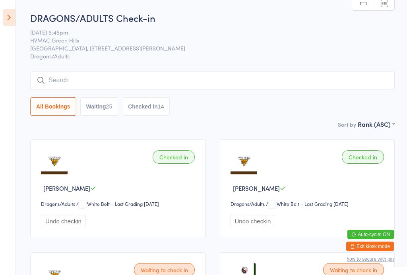
click at [12, 17] on icon at bounding box center [9, 17] width 12 height 17
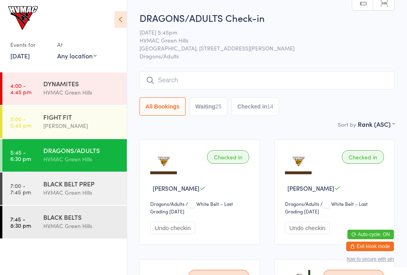
click at [84, 203] on div "BLACK BELT PREP HVMAC Green Hills" at bounding box center [84, 187] width 83 height 31
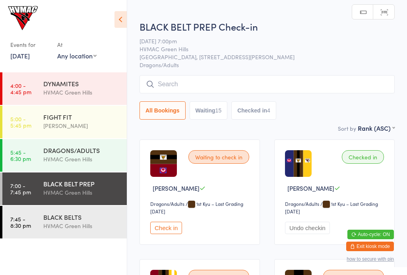
click at [91, 213] on div "BLACK BELTS" at bounding box center [81, 217] width 77 height 9
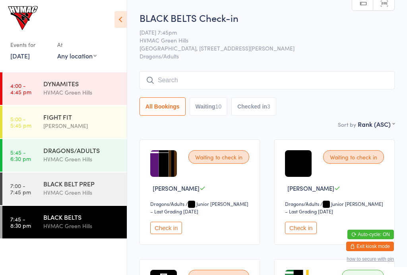
click at [33, 149] on link "5:45 - 6:30 pm DRAGONS/ADULTS HVMAC Green Hills" at bounding box center [64, 155] width 124 height 33
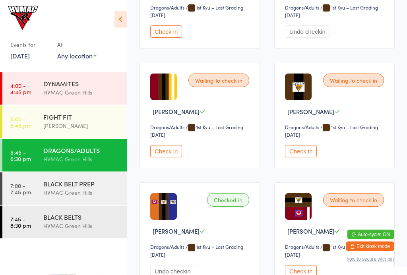
click at [303, 158] on button "Check in" at bounding box center [301, 151] width 32 height 12
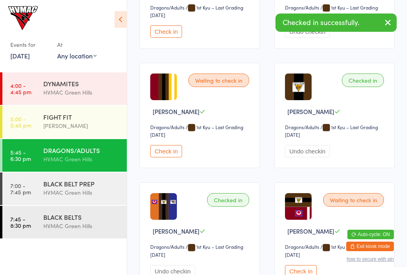
click at [95, 187] on div "BLACK BELT PREP" at bounding box center [81, 183] width 77 height 9
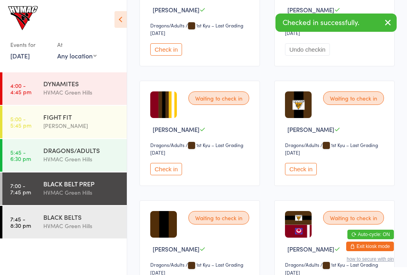
scroll to position [180, 0]
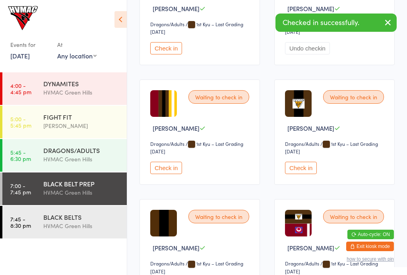
click at [169, 50] on button "Check in" at bounding box center [166, 48] width 32 height 12
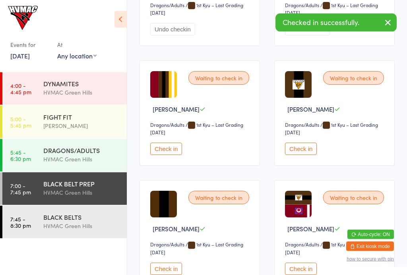
scroll to position [200, 0]
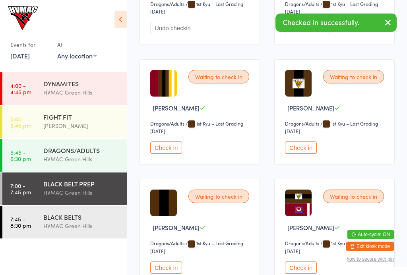
click at [303, 151] on button "Check in" at bounding box center [301, 147] width 32 height 12
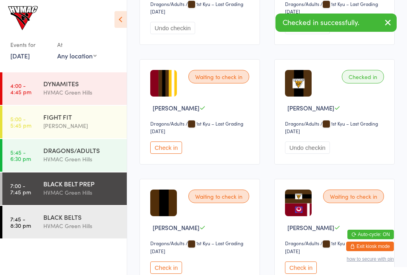
click at [94, 154] on div "DRAGONS/ADULTS" at bounding box center [81, 150] width 77 height 9
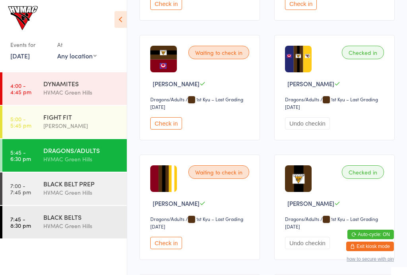
scroll to position [1897, 0]
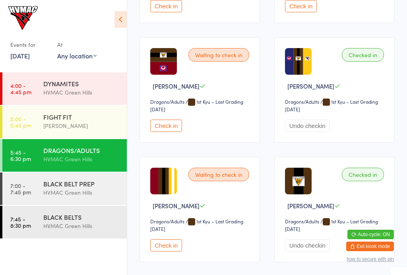
click at [170, 132] on button "Check in" at bounding box center [166, 126] width 32 height 12
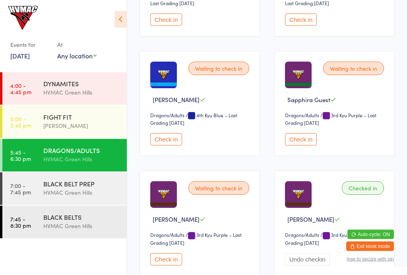
scroll to position [1405, 0]
click at [174, 145] on button "Check in" at bounding box center [166, 139] width 32 height 12
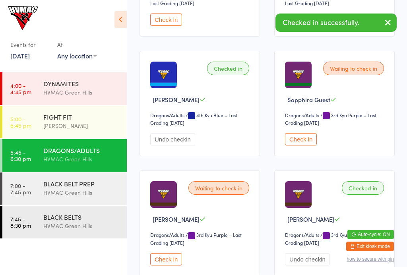
click at [292, 145] on button "Check in" at bounding box center [301, 139] width 32 height 12
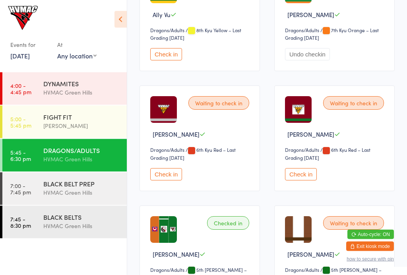
scroll to position [892, 0]
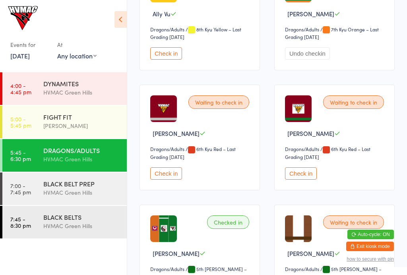
click at [299, 180] on button "Check in" at bounding box center [301, 173] width 32 height 12
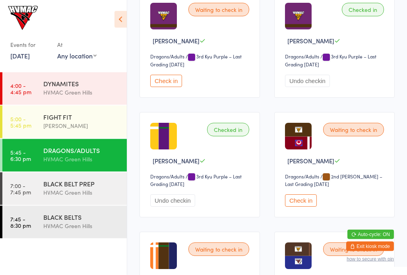
click at [179, 87] on button "Check in" at bounding box center [166, 81] width 32 height 12
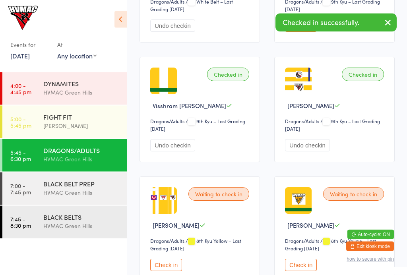
scroll to position [567, 0]
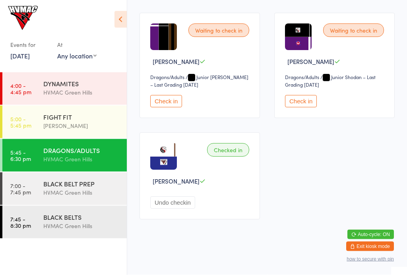
click at [301, 108] on button "Check in" at bounding box center [301, 101] width 32 height 12
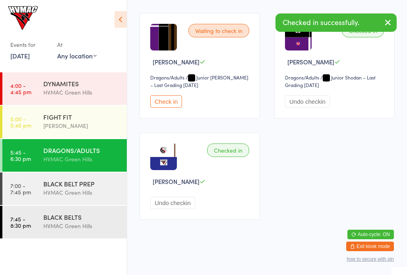
click at [167, 108] on button "Check in" at bounding box center [166, 101] width 32 height 12
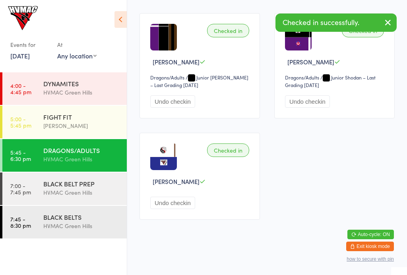
click at [100, 182] on div "BLACK BELT PREP" at bounding box center [81, 183] width 77 height 9
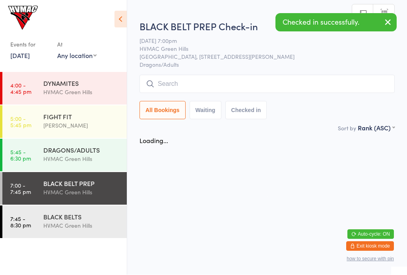
scroll to position [0, 0]
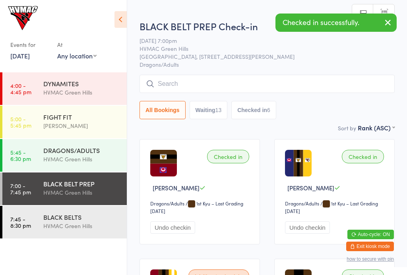
click at [211, 112] on button "Waiting 13" at bounding box center [208, 110] width 38 height 18
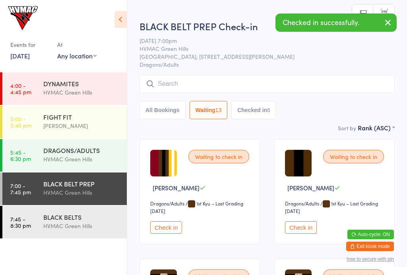
select select "4"
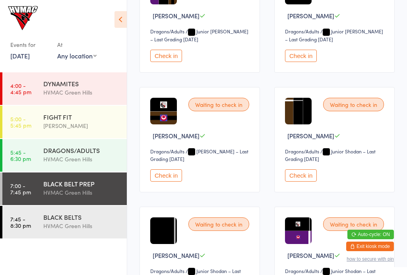
scroll to position [400, 0]
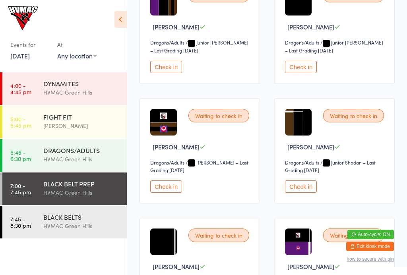
click at [165, 70] on button "Check in" at bounding box center [166, 67] width 32 height 12
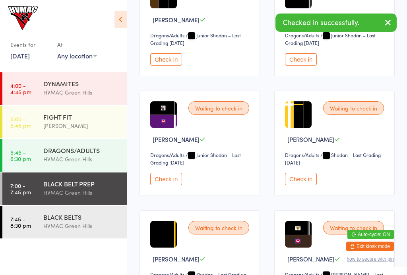
scroll to position [537, 0]
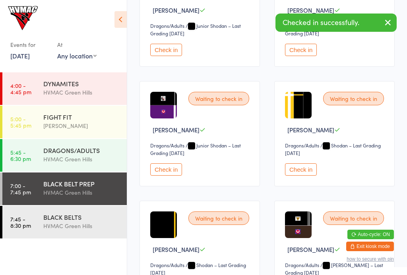
click at [169, 176] on button "Check in" at bounding box center [166, 169] width 32 height 12
click at [63, 227] on div "HVMAC Green Hills" at bounding box center [81, 225] width 77 height 9
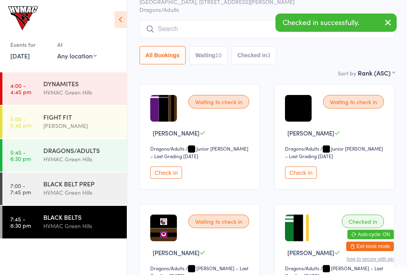
click at [171, 179] on button "Check in" at bounding box center [166, 172] width 32 height 12
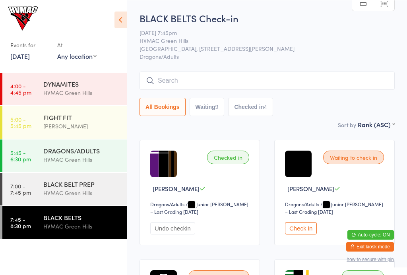
click at [181, 80] on input "search" at bounding box center [266, 80] width 255 height 18
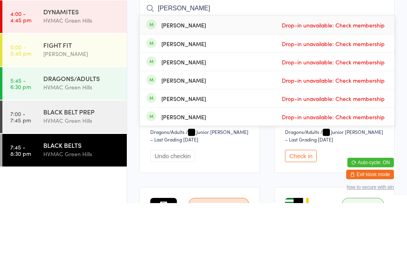
type input "[PERSON_NAME]"
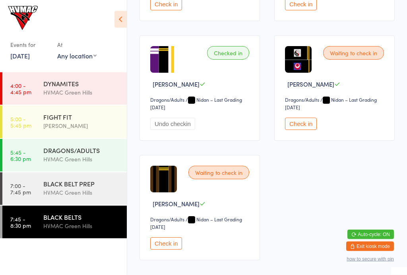
scroll to position [714, 0]
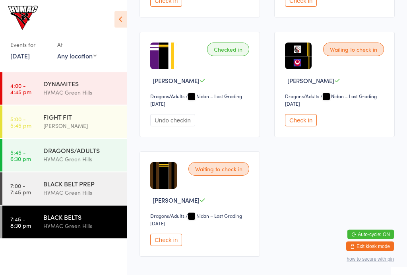
click at [70, 155] on div "HVMAC Green Hills" at bounding box center [81, 159] width 77 height 9
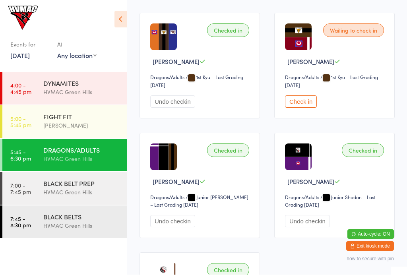
scroll to position [2161, 0]
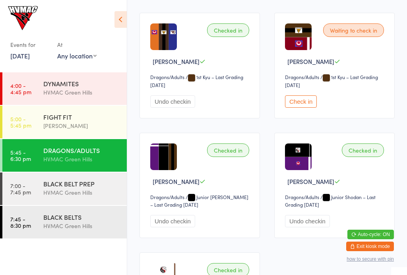
click at [304, 108] on button "Check in" at bounding box center [301, 101] width 32 height 12
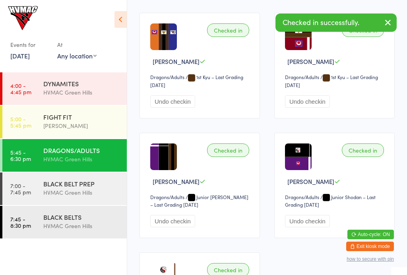
click at [102, 189] on div "HVMAC Green Hills" at bounding box center [81, 192] width 77 height 9
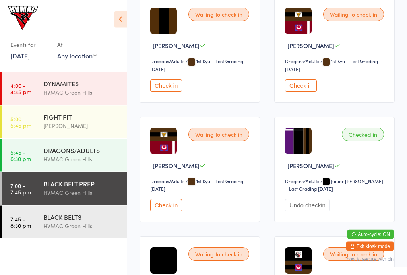
click at [176, 212] on button "Check in" at bounding box center [166, 205] width 32 height 12
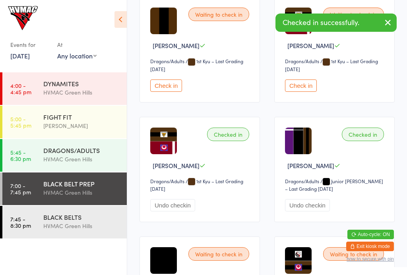
click at [114, 156] on div "HVMAC Green Hills" at bounding box center [81, 159] width 77 height 9
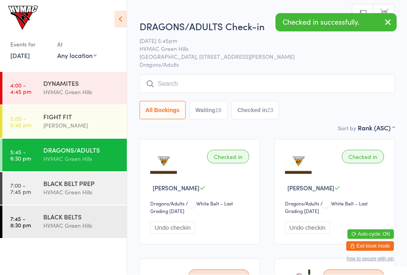
scroll to position [0, 0]
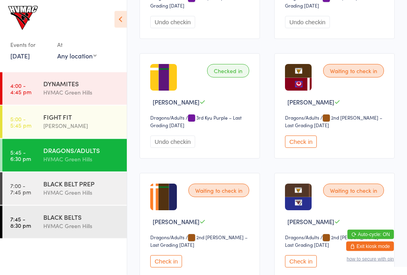
click at [307, 148] on button "Check in" at bounding box center [301, 142] width 32 height 12
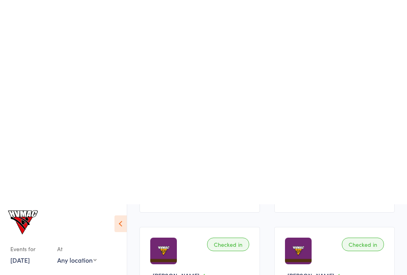
scroll to position [1302, 0]
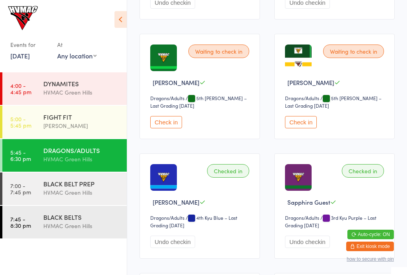
click at [156, 128] on button "Check in" at bounding box center [166, 122] width 32 height 12
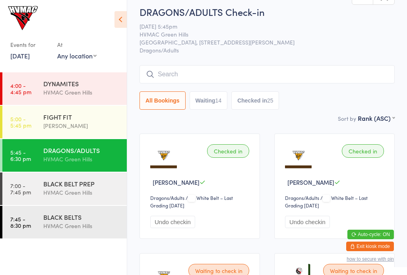
scroll to position [0, 0]
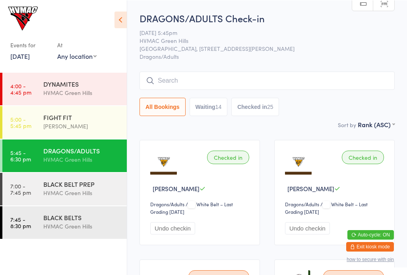
click at [260, 80] on input "search" at bounding box center [266, 80] width 255 height 18
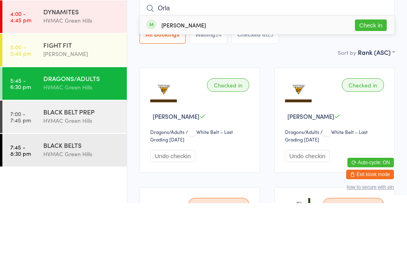
type input "Orla"
click at [370, 91] on button "Check in" at bounding box center [371, 97] width 32 height 12
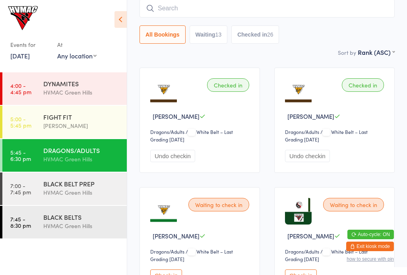
click at [64, 128] on div "[PERSON_NAME]" at bounding box center [81, 125] width 77 height 9
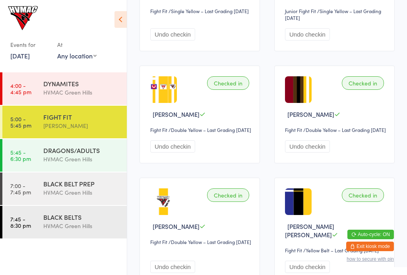
scroll to position [520, 0]
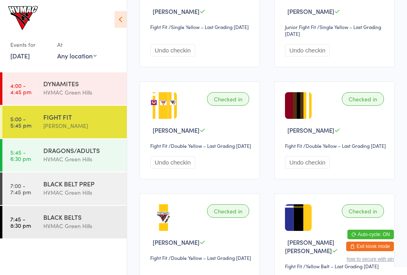
click at [51, 158] on div "HVMAC Green Hills" at bounding box center [81, 159] width 77 height 9
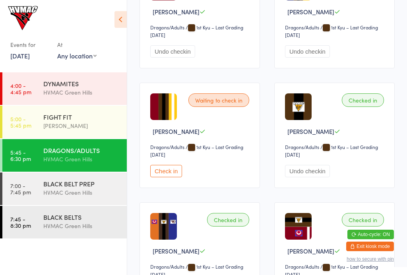
scroll to position [1970, 0]
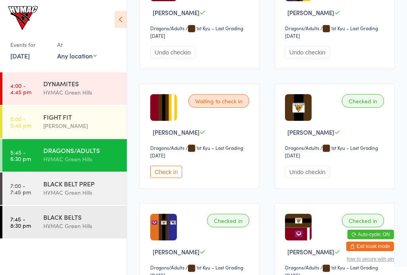
click at [166, 178] on button "Check in" at bounding box center [166, 172] width 32 height 12
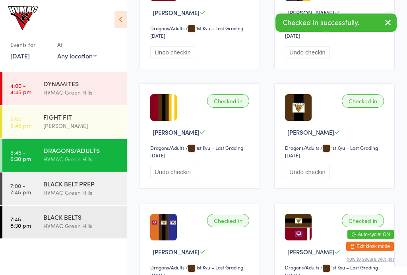
click at [52, 182] on div "BLACK BELT PREP" at bounding box center [81, 183] width 77 height 9
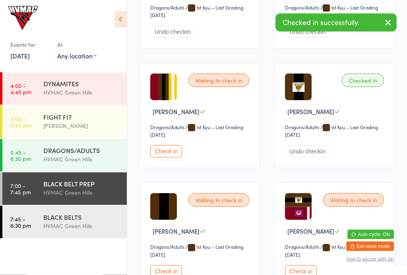
scroll to position [191, 0]
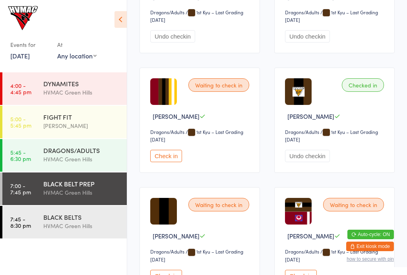
click at [172, 162] on button "Check in" at bounding box center [166, 156] width 32 height 12
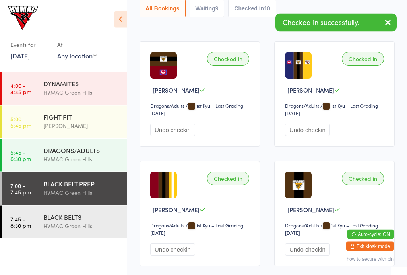
scroll to position [98, 0]
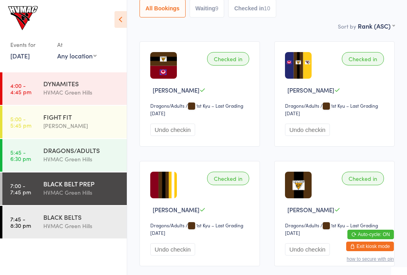
click at [89, 152] on div "DRAGONS/ADULTS" at bounding box center [81, 150] width 77 height 9
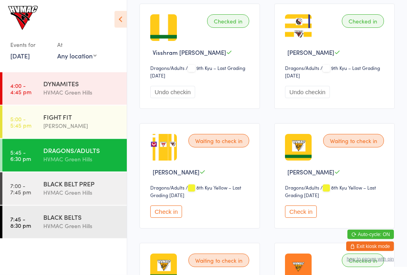
scroll to position [588, 0]
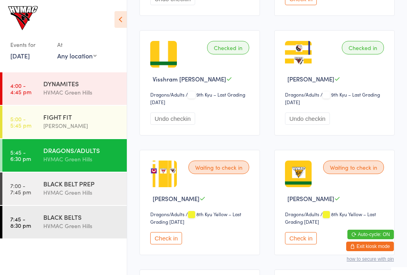
click at [118, 14] on icon at bounding box center [120, 19] width 12 height 17
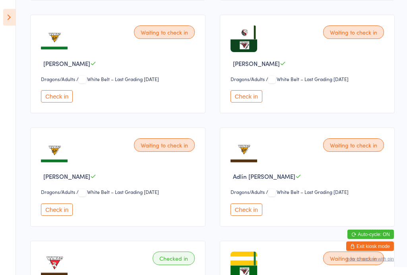
scroll to position [0, 0]
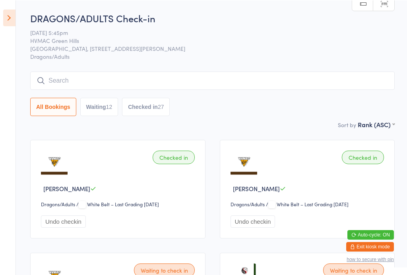
click at [111, 107] on div "12" at bounding box center [109, 106] width 6 height 6
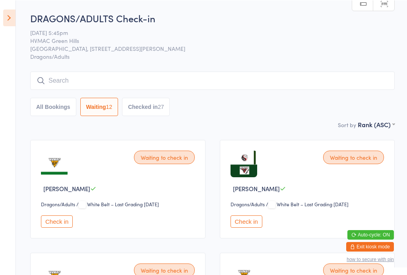
click at [56, 224] on button "Check in" at bounding box center [57, 221] width 32 height 12
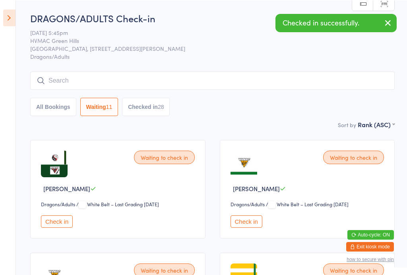
click at [64, 225] on button "Check in" at bounding box center [57, 221] width 32 height 12
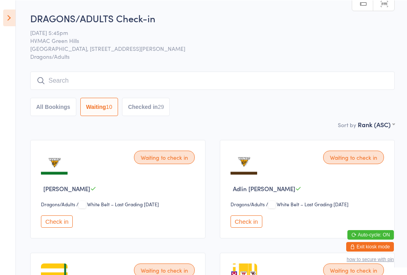
click at [60, 227] on button "Check in" at bounding box center [57, 221] width 32 height 12
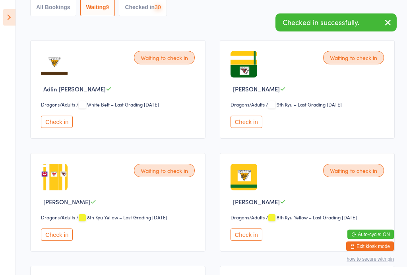
scroll to position [100, 0]
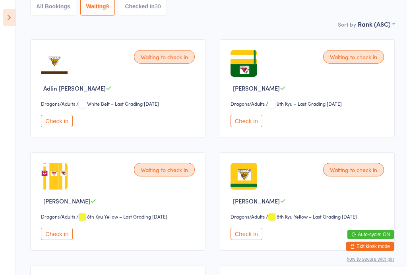
click at [252, 124] on button "Check in" at bounding box center [246, 121] width 32 height 12
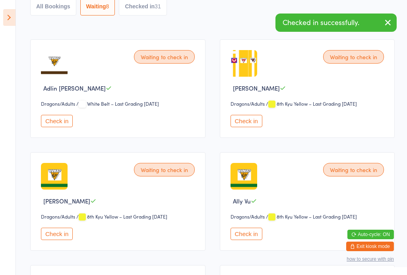
click at [247, 127] on button "Check in" at bounding box center [246, 121] width 32 height 12
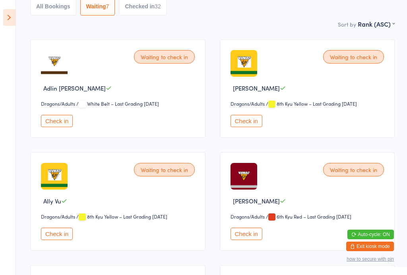
click at [251, 121] on button "Check in" at bounding box center [246, 121] width 32 height 12
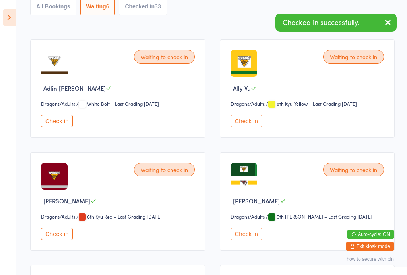
click at [257, 127] on button "Check in" at bounding box center [246, 121] width 32 height 12
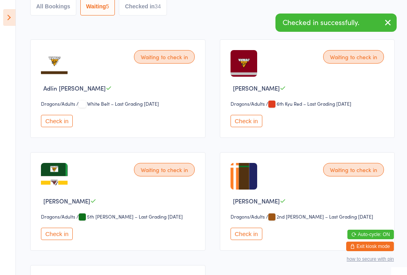
click at [258, 127] on button "Check in" at bounding box center [246, 121] width 32 height 12
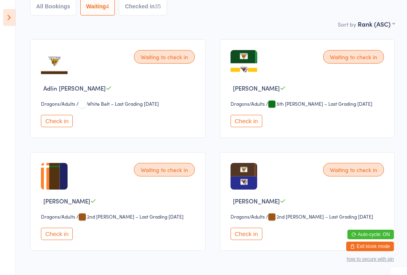
click at [64, 124] on button "Check in" at bounding box center [57, 121] width 32 height 12
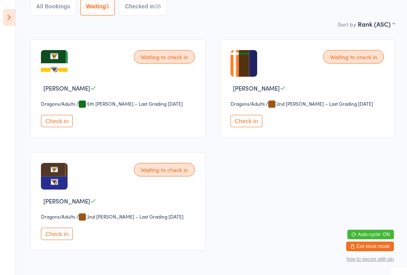
click at [64, 124] on button "Check in" at bounding box center [57, 121] width 32 height 12
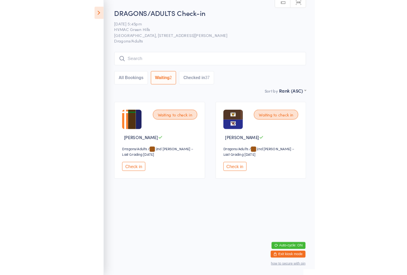
scroll to position [14, 0]
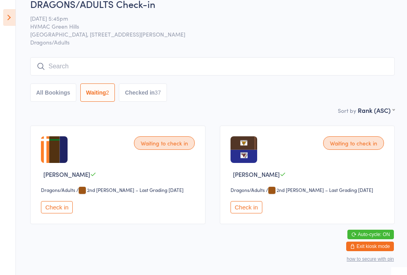
click at [250, 210] on button "Check in" at bounding box center [246, 207] width 32 height 12
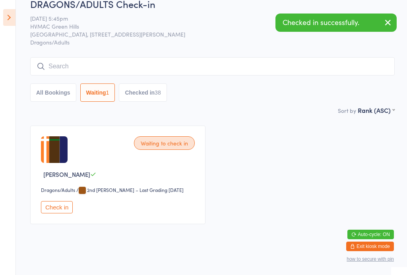
click at [56, 213] on button "Check in" at bounding box center [57, 207] width 32 height 12
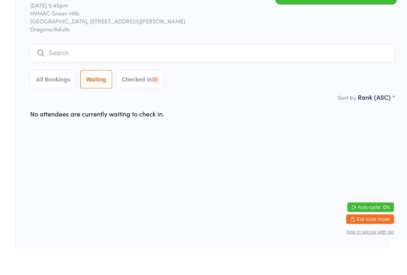
scroll to position [0, 0]
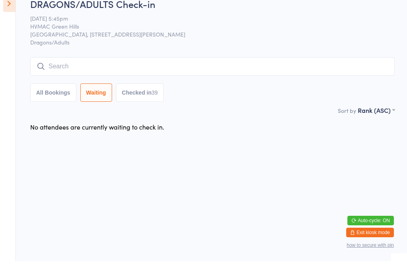
click at [156, 101] on button "Checked in 39" at bounding box center [140, 106] width 48 height 18
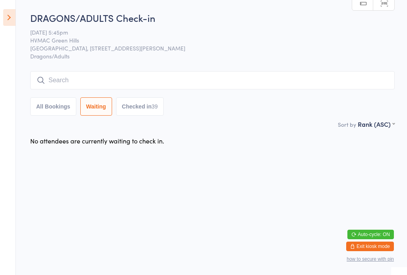
select select "6"
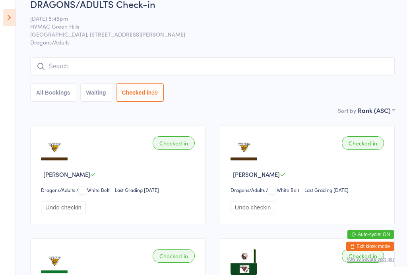
click at [9, 18] on icon at bounding box center [9, 17] width 12 height 17
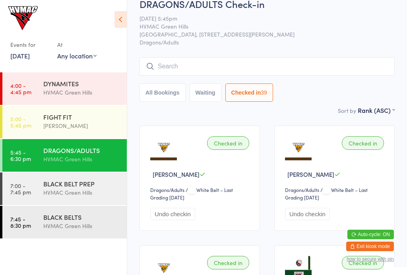
click at [116, 15] on icon at bounding box center [120, 19] width 12 height 17
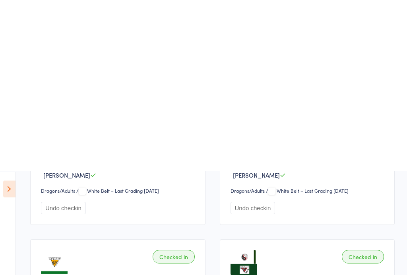
scroll to position [0, 0]
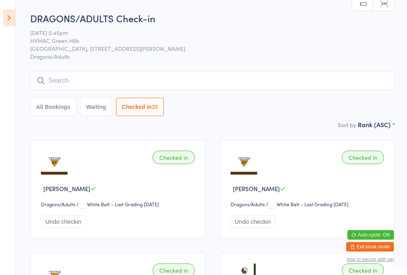
click at [172, 77] on input "search" at bounding box center [212, 80] width 364 height 18
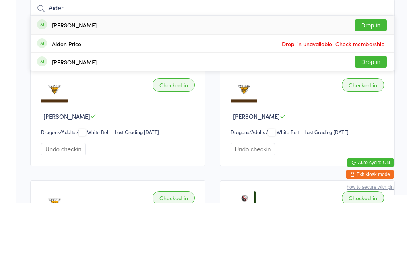
type input "Aiden"
click at [366, 91] on button "Drop in" at bounding box center [371, 97] width 32 height 12
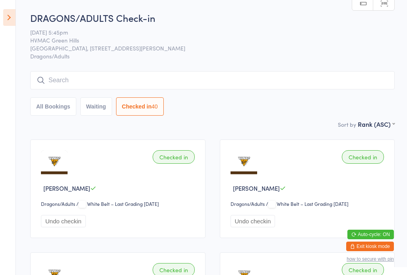
click at [124, 82] on input "search" at bounding box center [212, 80] width 364 height 18
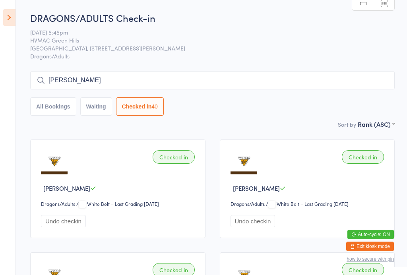
click at [121, 83] on input "Harriet" at bounding box center [212, 80] width 364 height 18
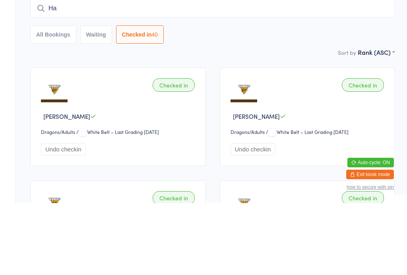
type input "H"
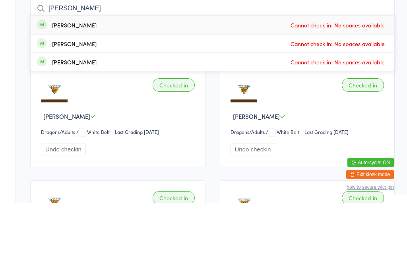
type input "Emma"
click at [280, 139] on div "Checked in Emily Dingelstad Dragons/Adults Dragons/Adults / White Belt – Last G…" at bounding box center [307, 188] width 175 height 99
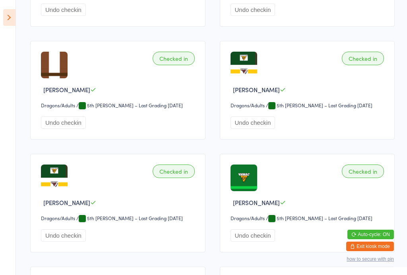
scroll to position [1114, 0]
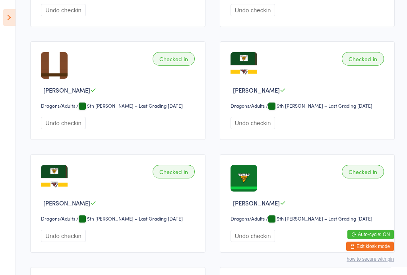
click at [7, 20] on icon at bounding box center [9, 17] width 12 height 17
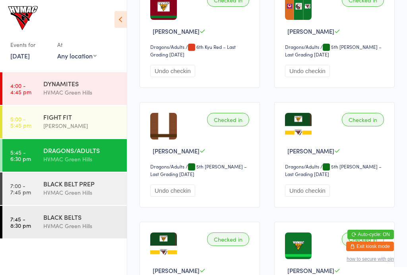
click at [120, 17] on icon at bounding box center [120, 19] width 12 height 17
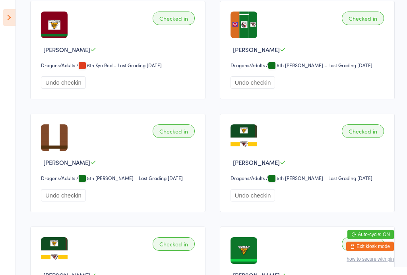
scroll to position [1042, 0]
click at [14, 25] on icon at bounding box center [9, 17] width 12 height 17
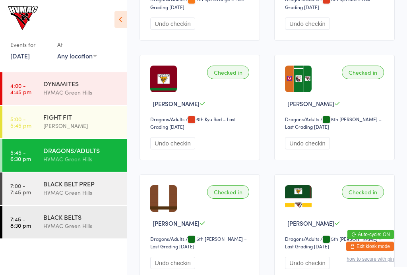
click at [103, 189] on div "HVMAC Green Hills" at bounding box center [81, 192] width 77 height 9
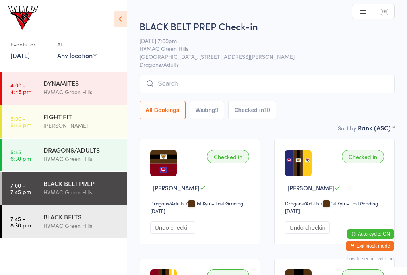
scroll to position [0, 0]
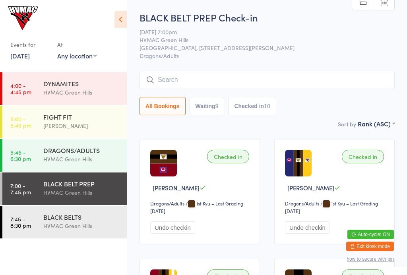
click at [67, 157] on div "HVMAC Green Hills" at bounding box center [81, 159] width 77 height 9
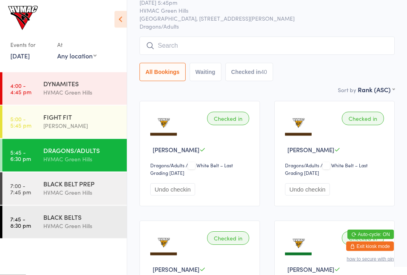
scroll to position [39, 0]
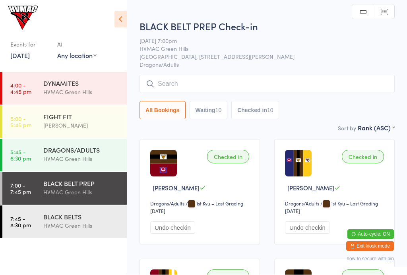
scroll to position [0, 0]
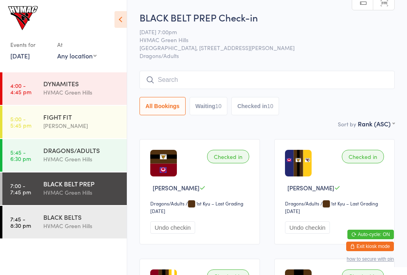
click at [207, 89] on input "search" at bounding box center [266, 80] width 255 height 18
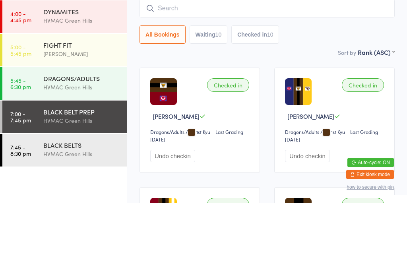
click at [218, 97] on button "Waiting 10" at bounding box center [208, 106] width 38 height 18
select select "4"
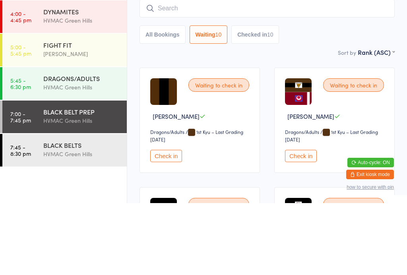
scroll to position [72, 0]
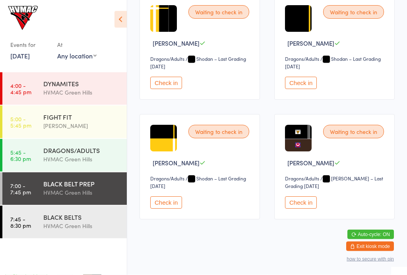
click at [307, 85] on button "Check in" at bounding box center [301, 83] width 32 height 12
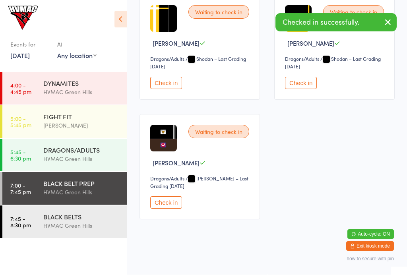
click at [64, 230] on div "HVMAC Green Hills" at bounding box center [81, 225] width 77 height 9
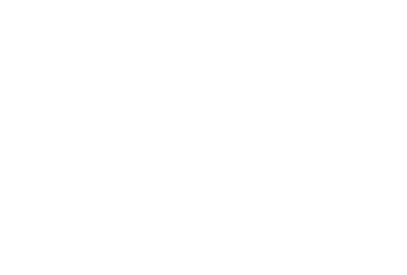
scroll to position [508, 0]
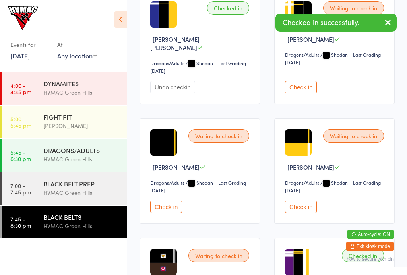
click at [169, 205] on button "Check in" at bounding box center [166, 207] width 32 height 12
click at [75, 184] on div "BLACK BELT PREP" at bounding box center [81, 183] width 77 height 9
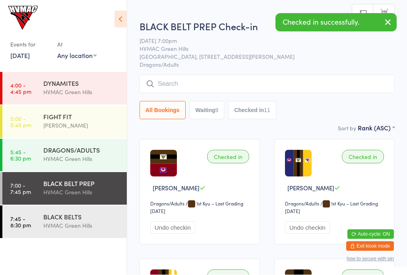
scroll to position [0, 0]
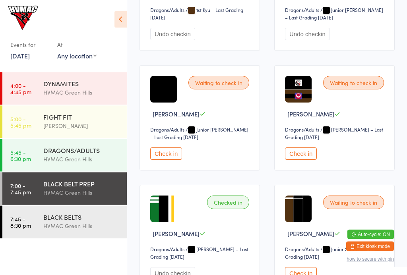
click at [304, 160] on button "Check in" at bounding box center [301, 154] width 32 height 12
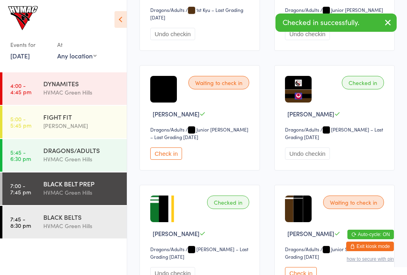
click at [84, 226] on div "HVMAC Green Hills" at bounding box center [81, 225] width 77 height 9
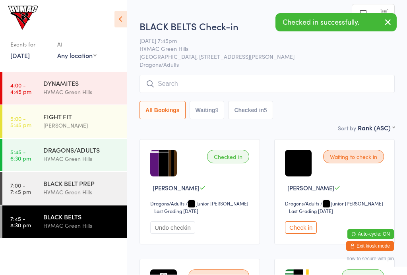
scroll to position [0, 0]
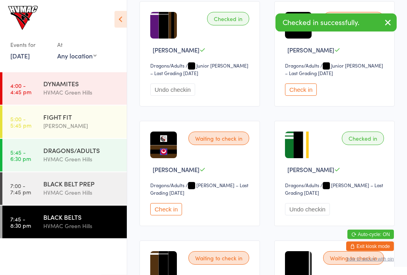
click at [161, 215] on button "Check in" at bounding box center [166, 209] width 32 height 12
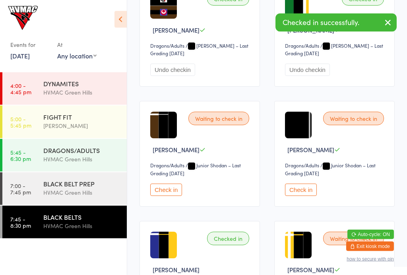
scroll to position [278, 0]
click at [168, 195] on button "Check in" at bounding box center [166, 190] width 32 height 12
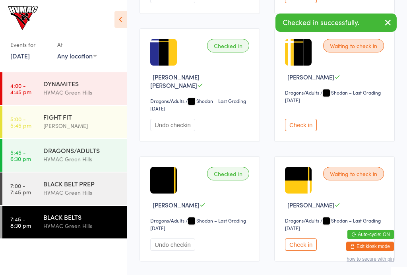
scroll to position [473, 0]
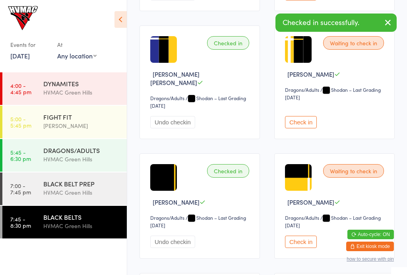
click at [299, 122] on button "Check in" at bounding box center [301, 122] width 32 height 12
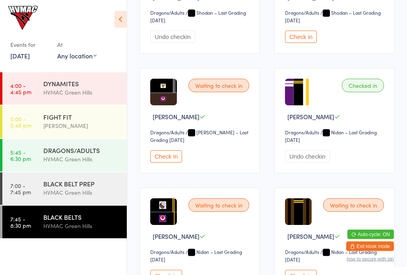
scroll to position [677, 0]
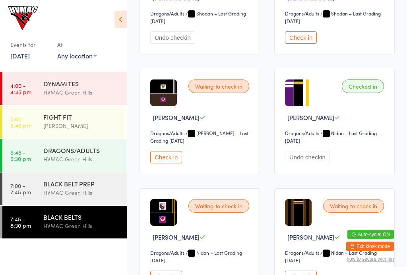
click at [94, 182] on div "BLACK BELT PREP" at bounding box center [81, 183] width 77 height 9
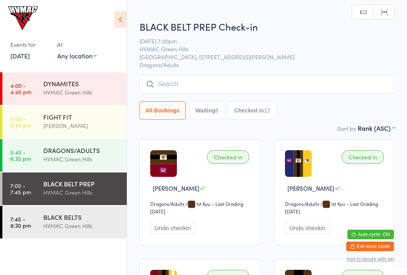
click at [205, 114] on button "Waiting 8" at bounding box center [206, 110] width 35 height 18
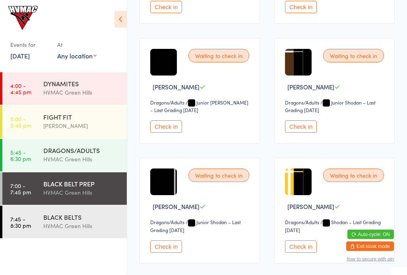
scroll to position [221, 0]
click at [307, 133] on button "Check in" at bounding box center [301, 126] width 32 height 12
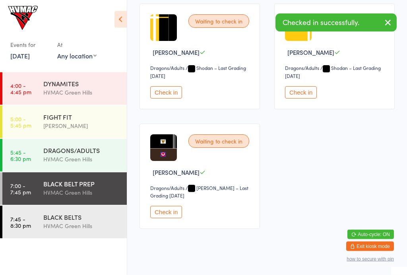
click at [168, 99] on button "Check in" at bounding box center [166, 93] width 32 height 12
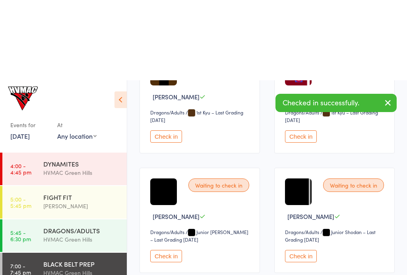
scroll to position [0, 0]
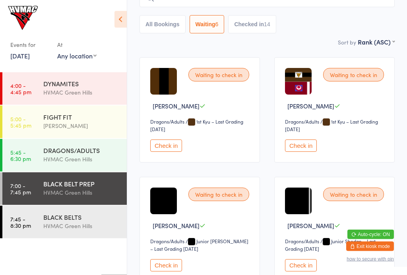
click at [304, 145] on button "Check in" at bounding box center [301, 146] width 32 height 12
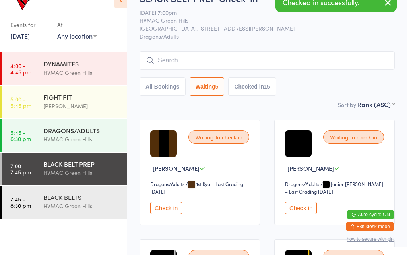
scroll to position [27, 0]
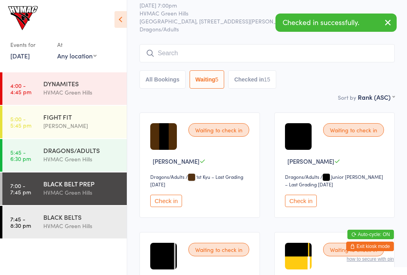
click at [303, 203] on button "Check in" at bounding box center [301, 201] width 32 height 12
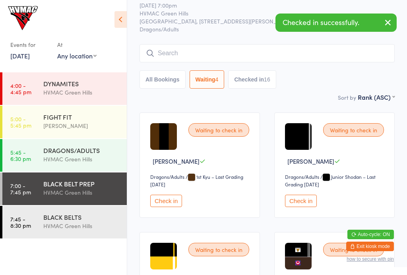
click at [255, 85] on button "Checked in 16" at bounding box center [252, 79] width 48 height 18
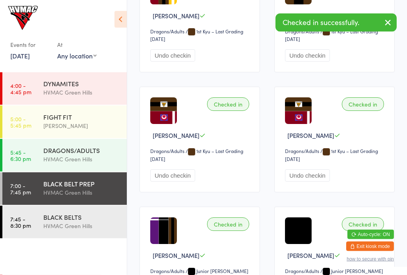
click at [178, 182] on button "Undo checkin" at bounding box center [172, 176] width 45 height 12
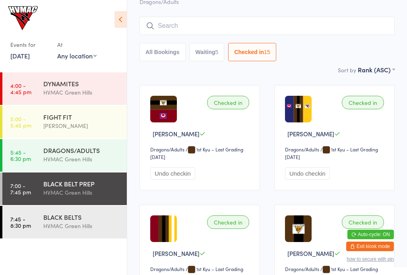
scroll to position [0, 0]
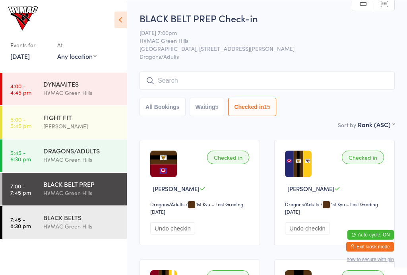
click at [214, 106] on button "Waiting 5" at bounding box center [206, 106] width 35 height 18
select select "4"
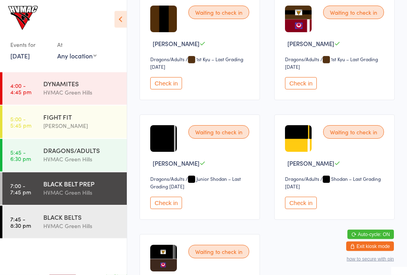
click at [304, 90] on button "Check in" at bounding box center [301, 83] width 32 height 12
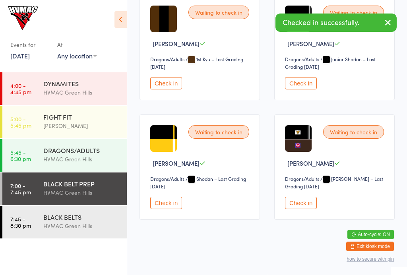
scroll to position [143, 0]
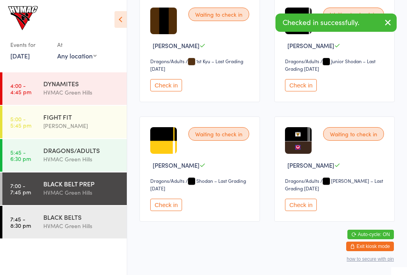
click at [49, 226] on div "HVMAC Green Hills" at bounding box center [81, 225] width 77 height 9
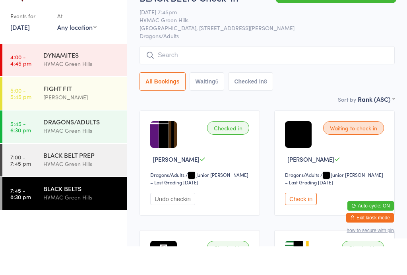
scroll to position [36, 0]
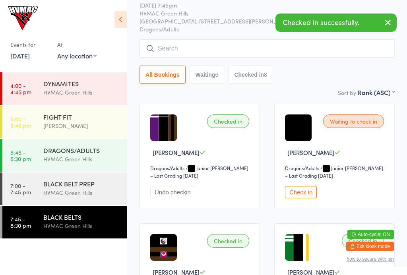
click at [302, 192] on button "Check in" at bounding box center [301, 192] width 32 height 12
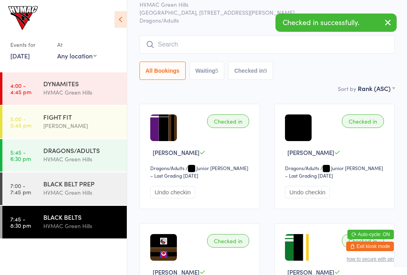
click at [61, 182] on div "BLACK BELT PREP" at bounding box center [81, 183] width 77 height 9
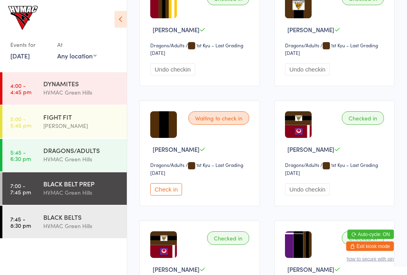
scroll to position [278, 0]
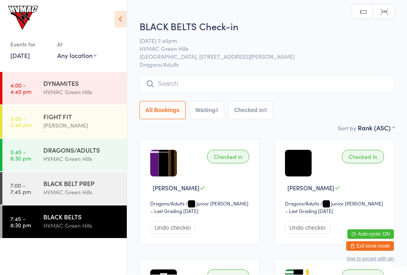
scroll to position [0, 0]
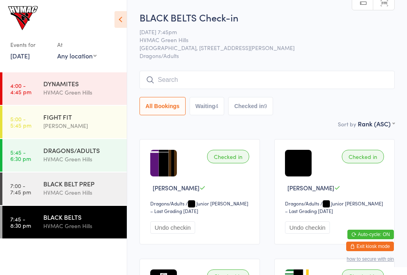
click at [206, 102] on button "Waiting 4" at bounding box center [206, 106] width 35 height 18
select select "4"
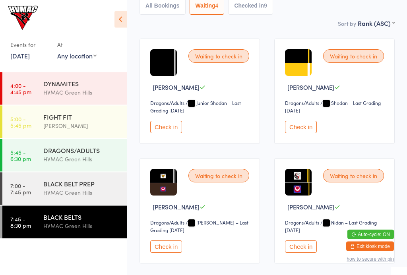
click at [303, 126] on button "Check in" at bounding box center [301, 127] width 32 height 12
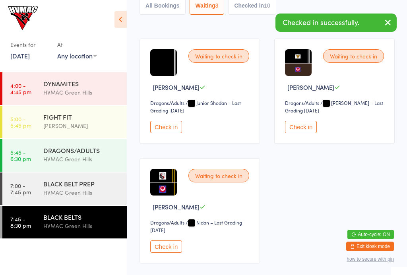
click at [166, 253] on button "Check in" at bounding box center [166, 246] width 32 height 12
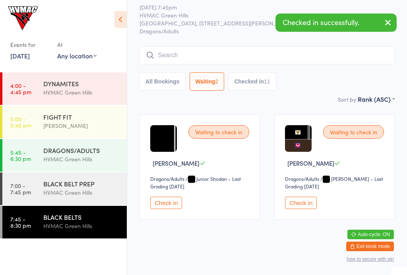
scroll to position [21, 0]
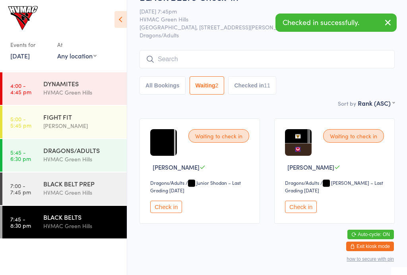
click at [303, 213] on button "Check in" at bounding box center [301, 207] width 32 height 12
click at [85, 186] on div "BLACK BELT PREP" at bounding box center [81, 183] width 77 height 9
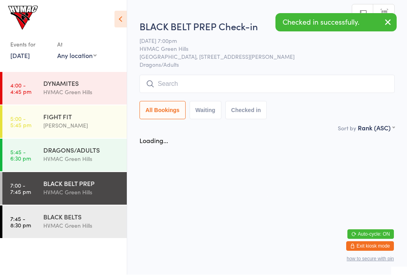
scroll to position [0, 0]
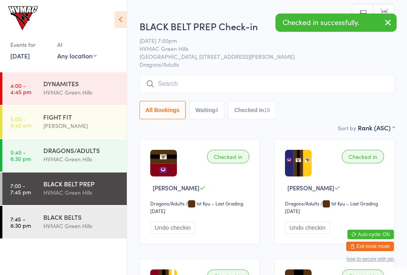
click at [218, 110] on div "4" at bounding box center [216, 110] width 3 height 6
select select "4"
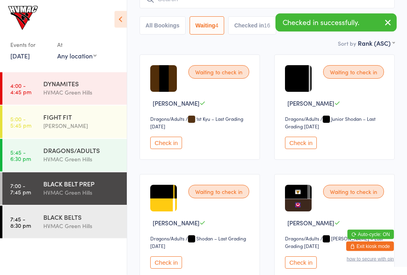
scroll to position [85, 0]
click at [164, 145] on button "Check in" at bounding box center [166, 143] width 32 height 12
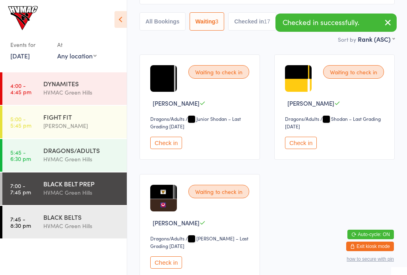
click at [164, 264] on button "Check in" at bounding box center [166, 262] width 32 height 12
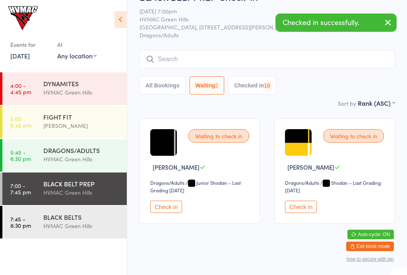
click at [309, 149] on img at bounding box center [298, 142] width 27 height 27
click at [301, 212] on button "Check in" at bounding box center [301, 207] width 32 height 12
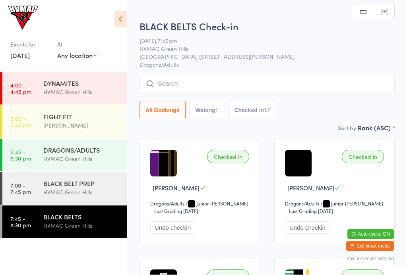
scroll to position [0, 0]
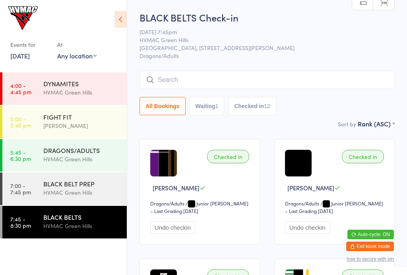
click at [204, 122] on div "Sort by Rank (ASC) First name (ASC) First name (DESC) Last name (ASC) Last name…" at bounding box center [266, 123] width 255 height 9
click at [215, 102] on button "Waiting 1" at bounding box center [206, 106] width 35 height 18
select select "4"
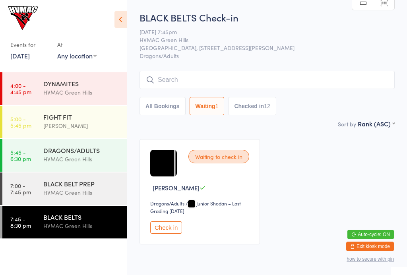
click at [87, 186] on div "BLACK BELT PREP" at bounding box center [81, 183] width 77 height 9
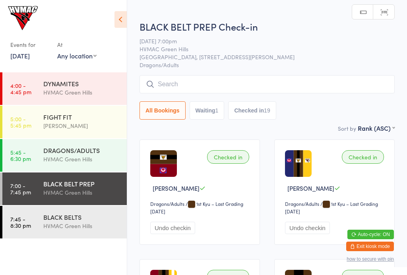
click at [201, 102] on button "Waiting 1" at bounding box center [206, 110] width 35 height 18
select select "4"
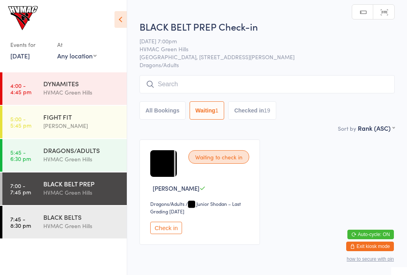
click at [83, 232] on div "BLACK BELTS HVMAC Green Hills" at bounding box center [84, 221] width 83 height 31
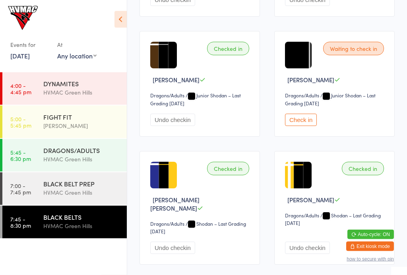
scroll to position [348, 0]
click at [290, 126] on button "Check in" at bounding box center [301, 120] width 32 height 12
